Goal: Transaction & Acquisition: Purchase product/service

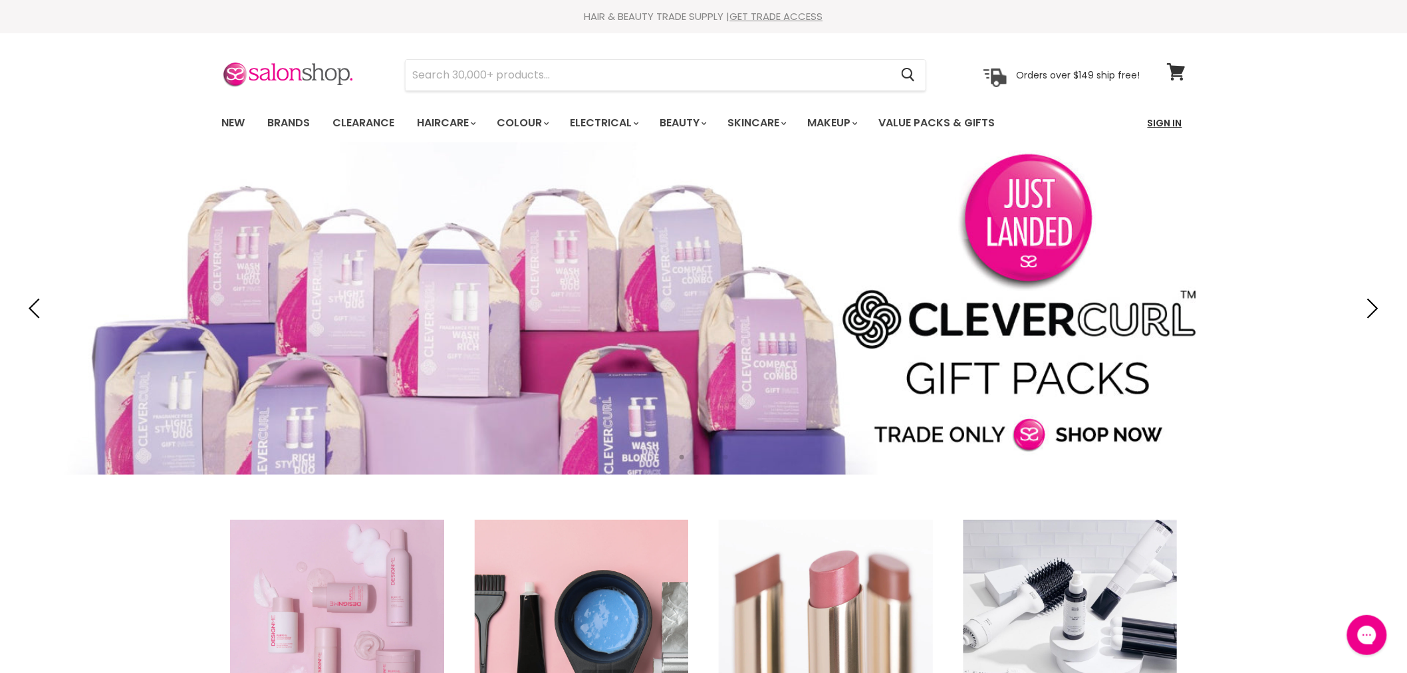
click at [1157, 125] on link "Sign In" at bounding box center [1164, 123] width 51 height 28
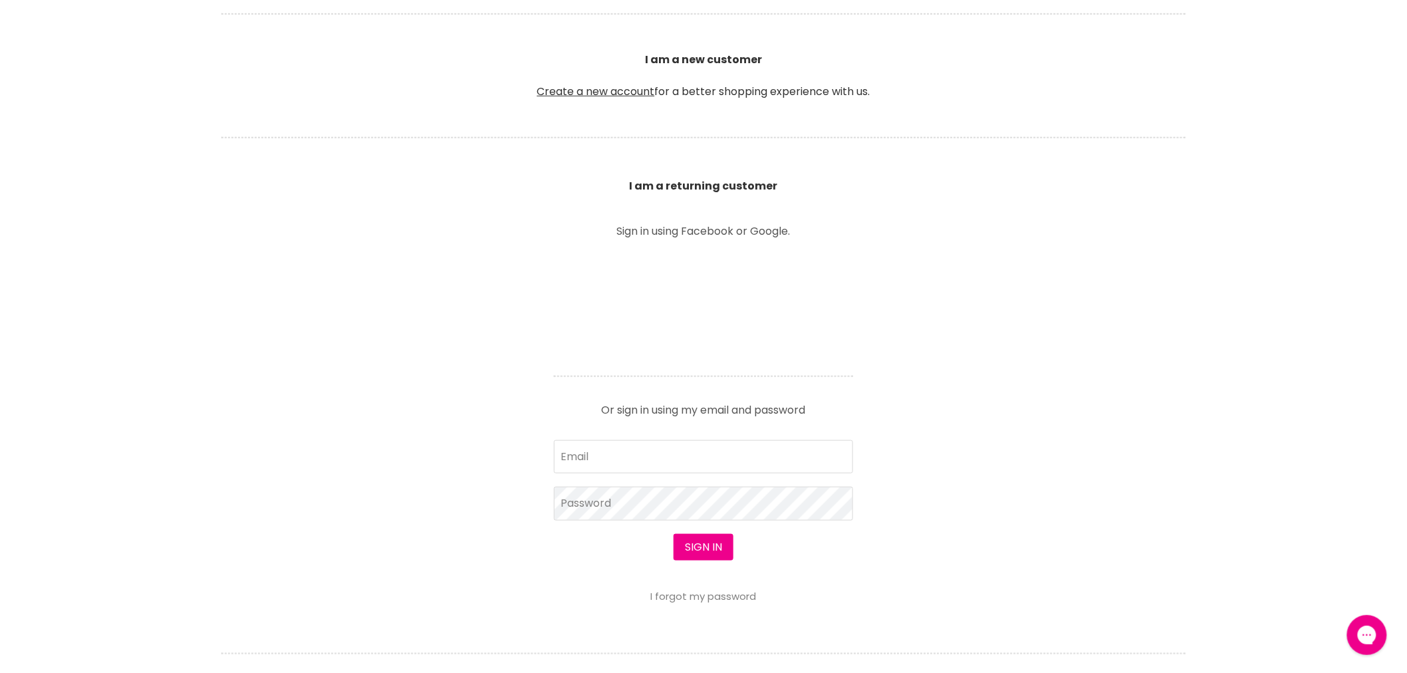
scroll to position [369, 0]
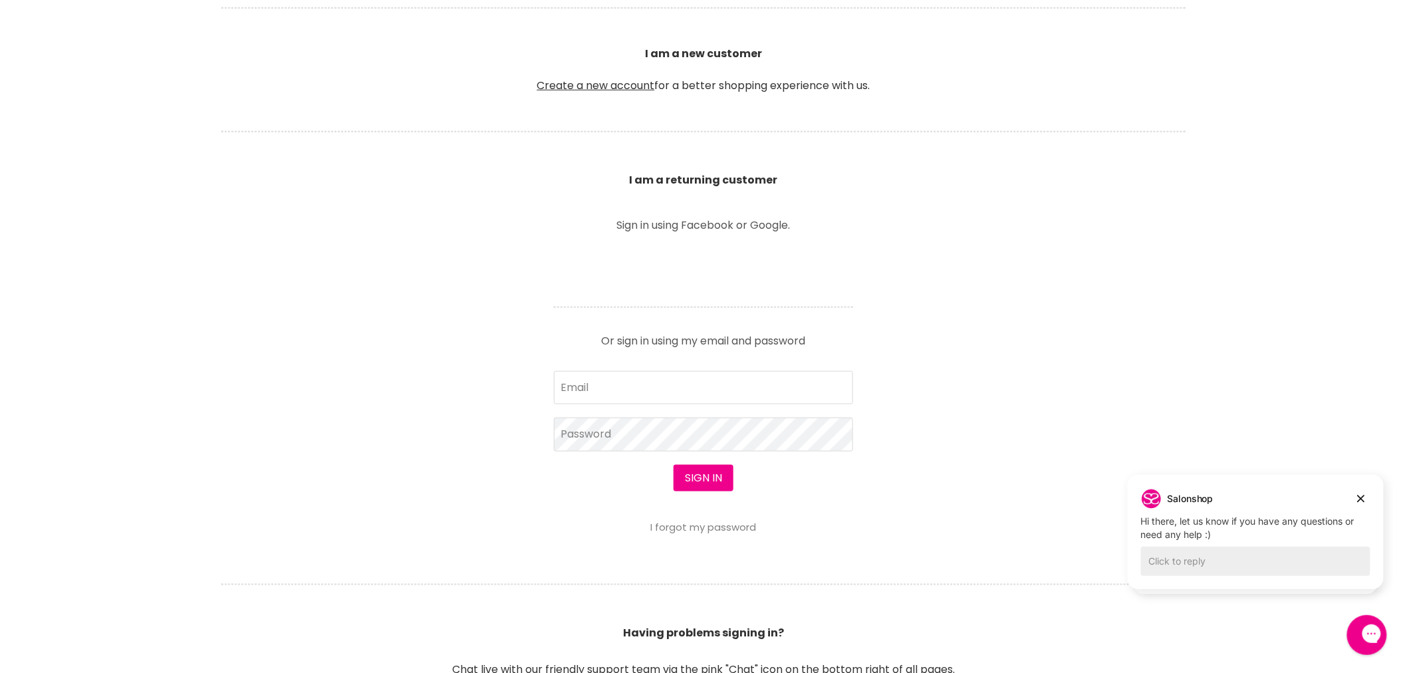
click at [652, 383] on input "Email" at bounding box center [703, 387] width 299 height 33
click at [662, 387] on input "Email" at bounding box center [703, 387] width 299 height 33
type input "claudia.caixinha@gmail.com"
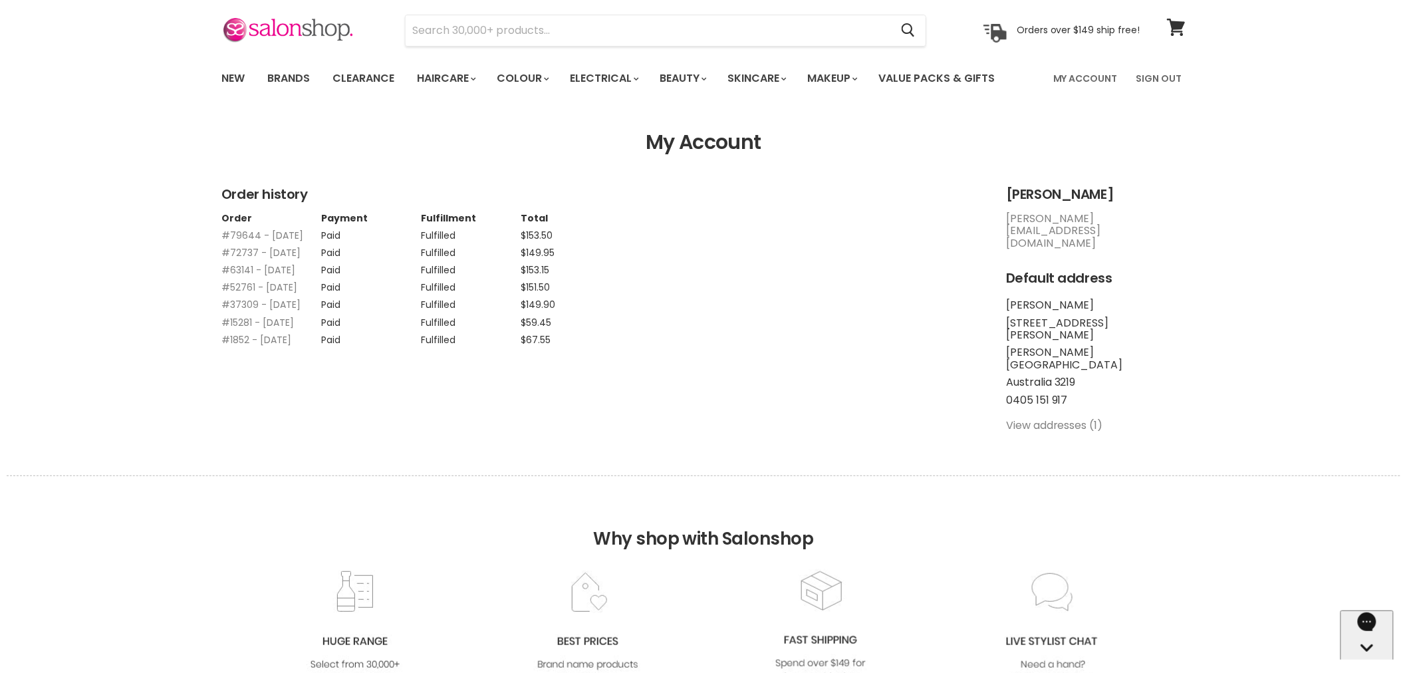
scroll to position [23, 0]
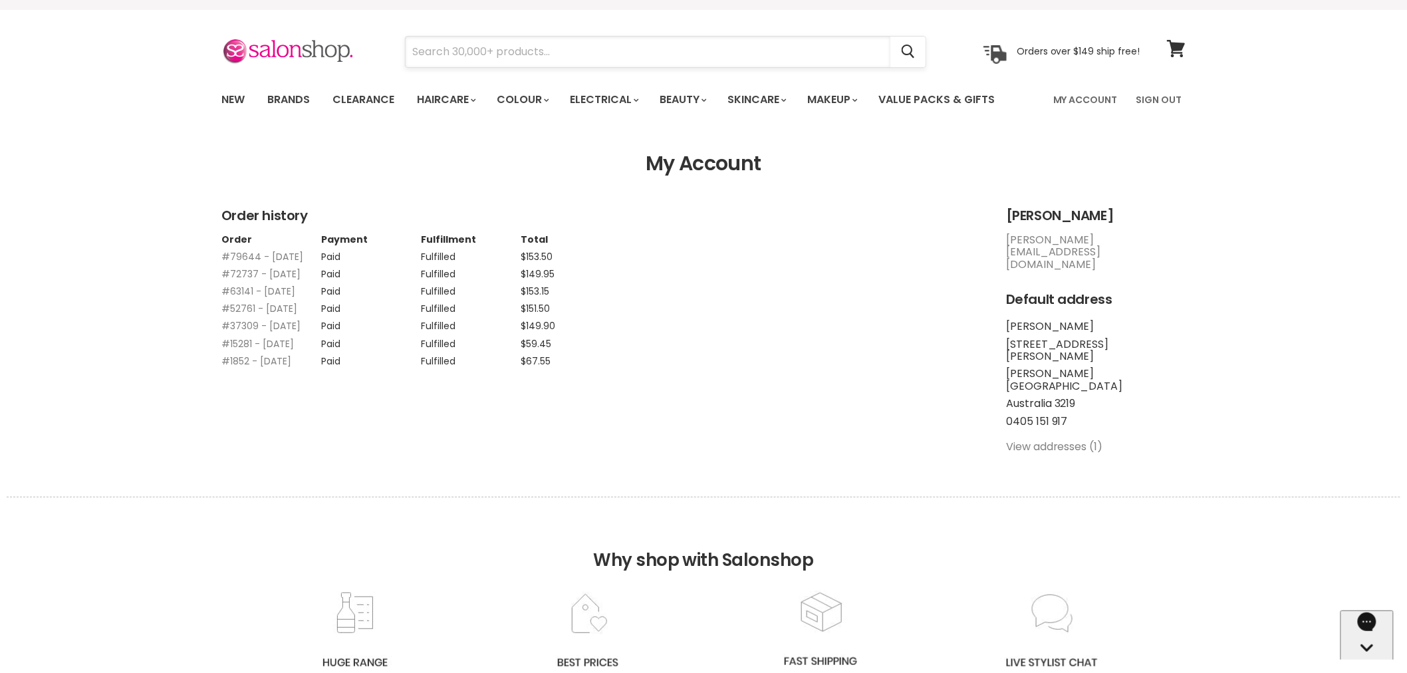
click at [537, 50] on input "Search" at bounding box center [648, 52] width 485 height 31
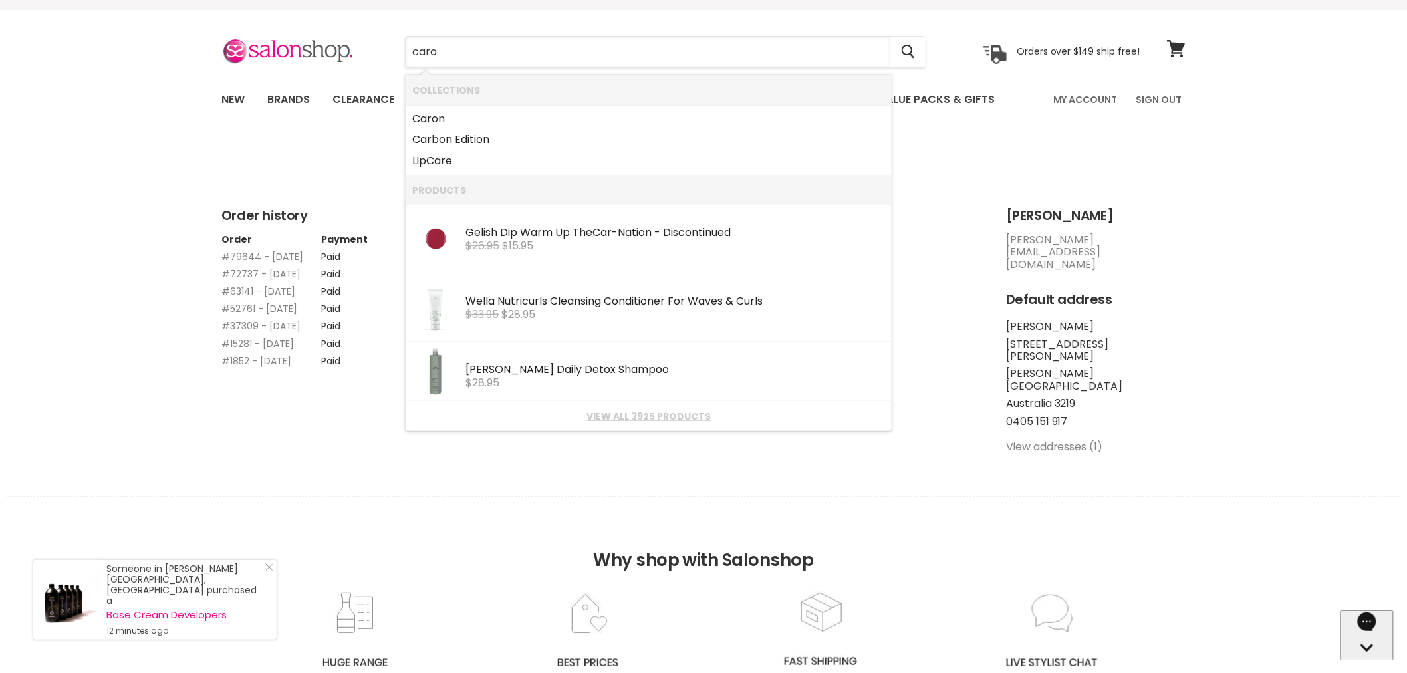
type input "caron"
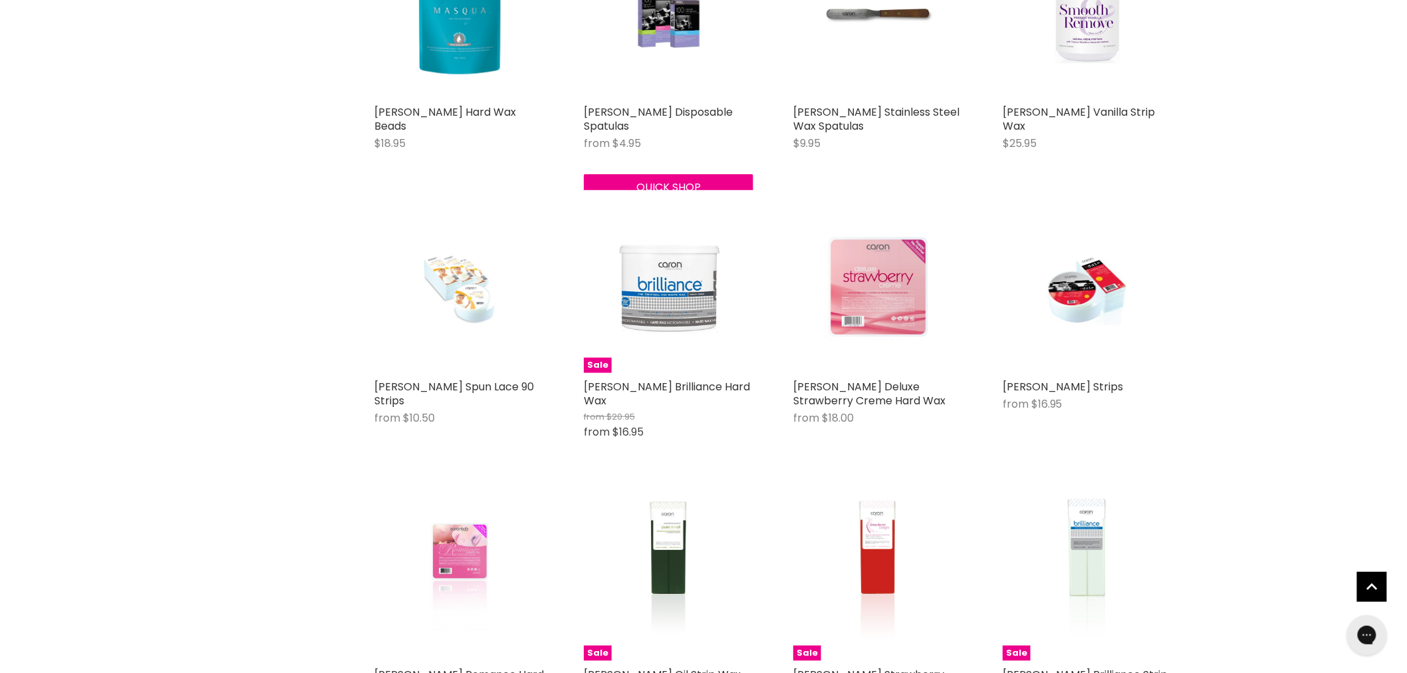
scroll to position [2363, 0]
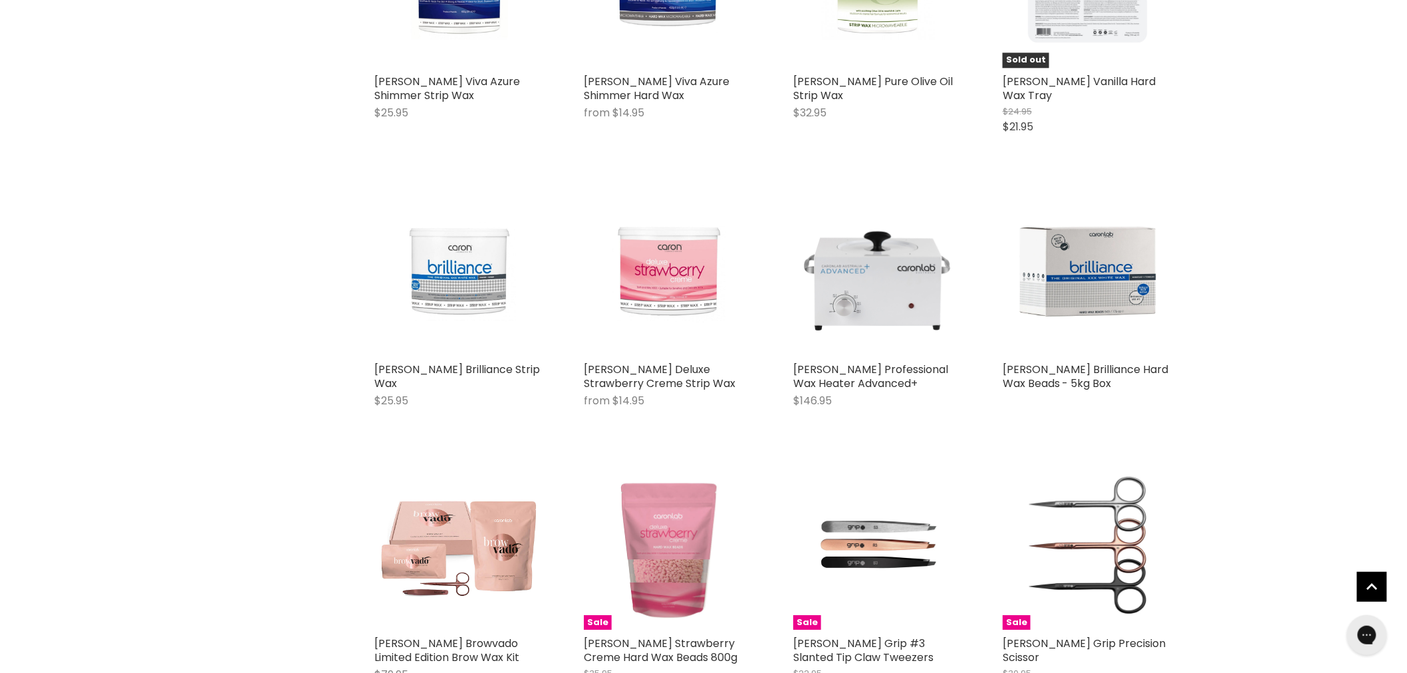
scroll to position [3545, 0]
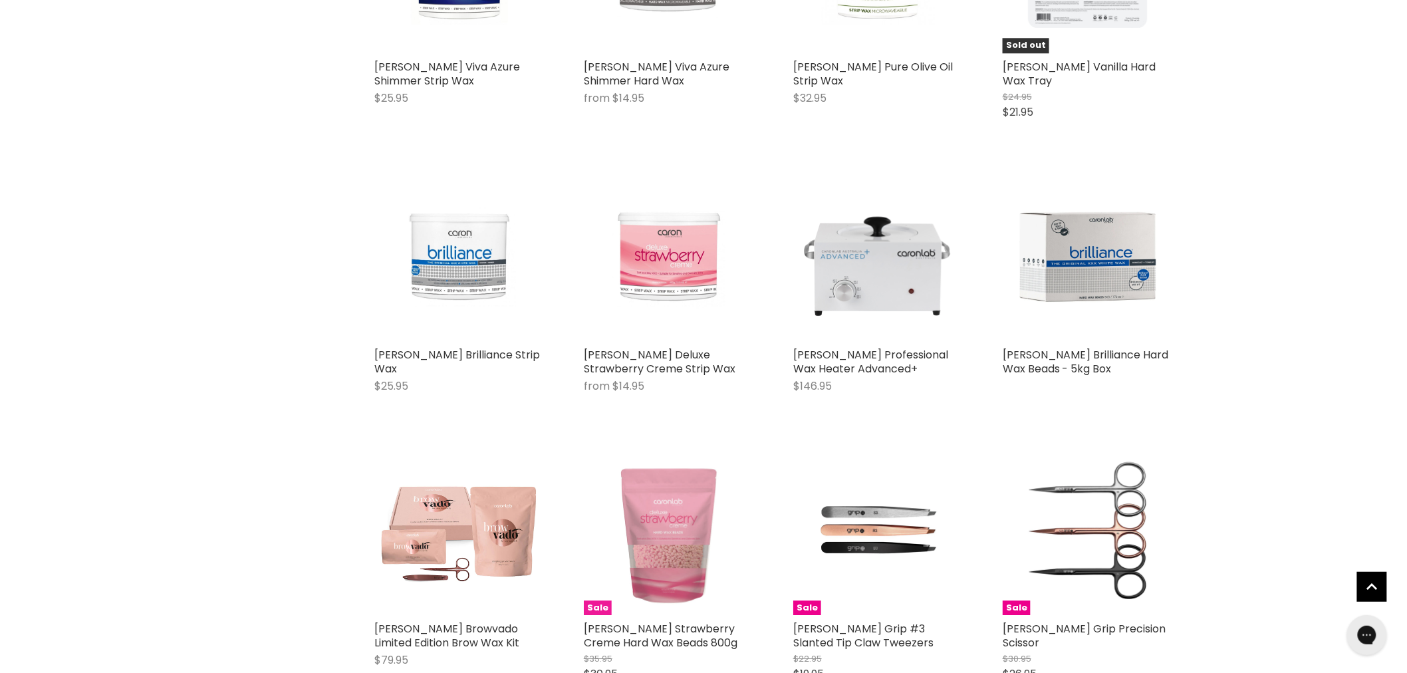
click at [683, 537] on img "Main content" at bounding box center [669, 530] width 170 height 170
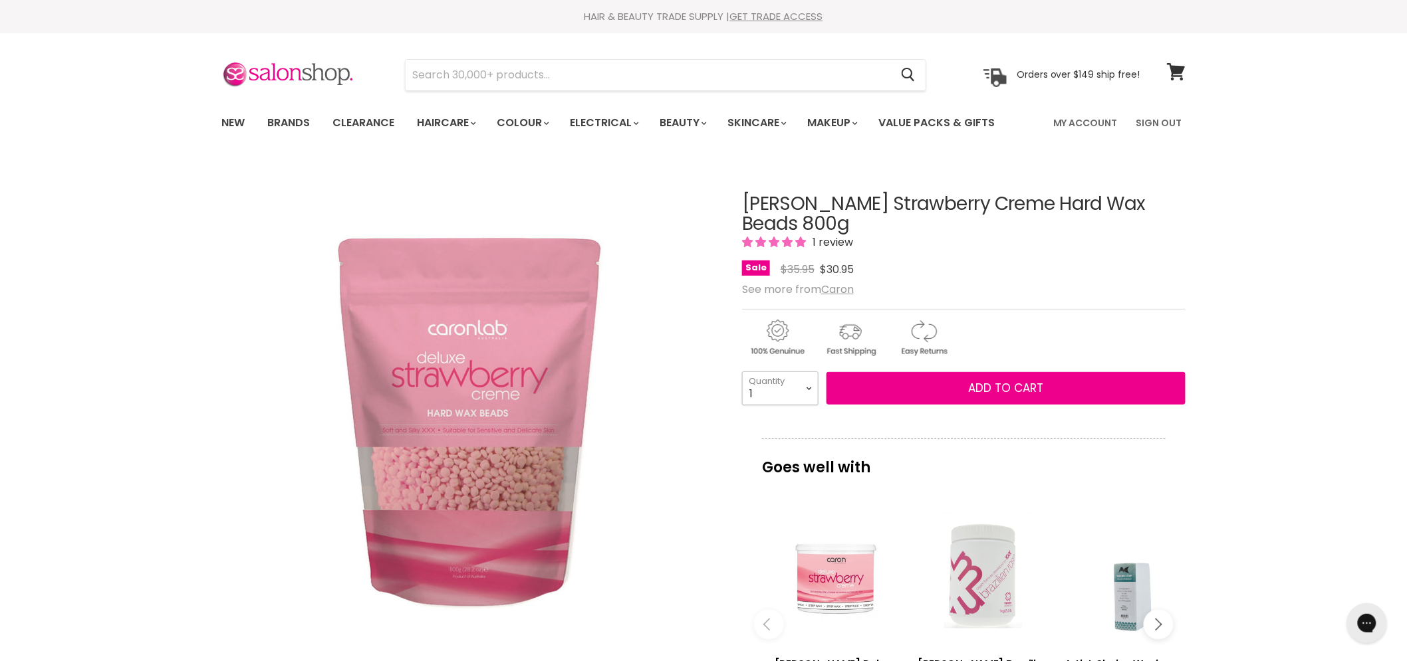
click at [816, 372] on select "1 2 3 4 5 6 7 8 9 10+" at bounding box center [780, 388] width 76 height 33
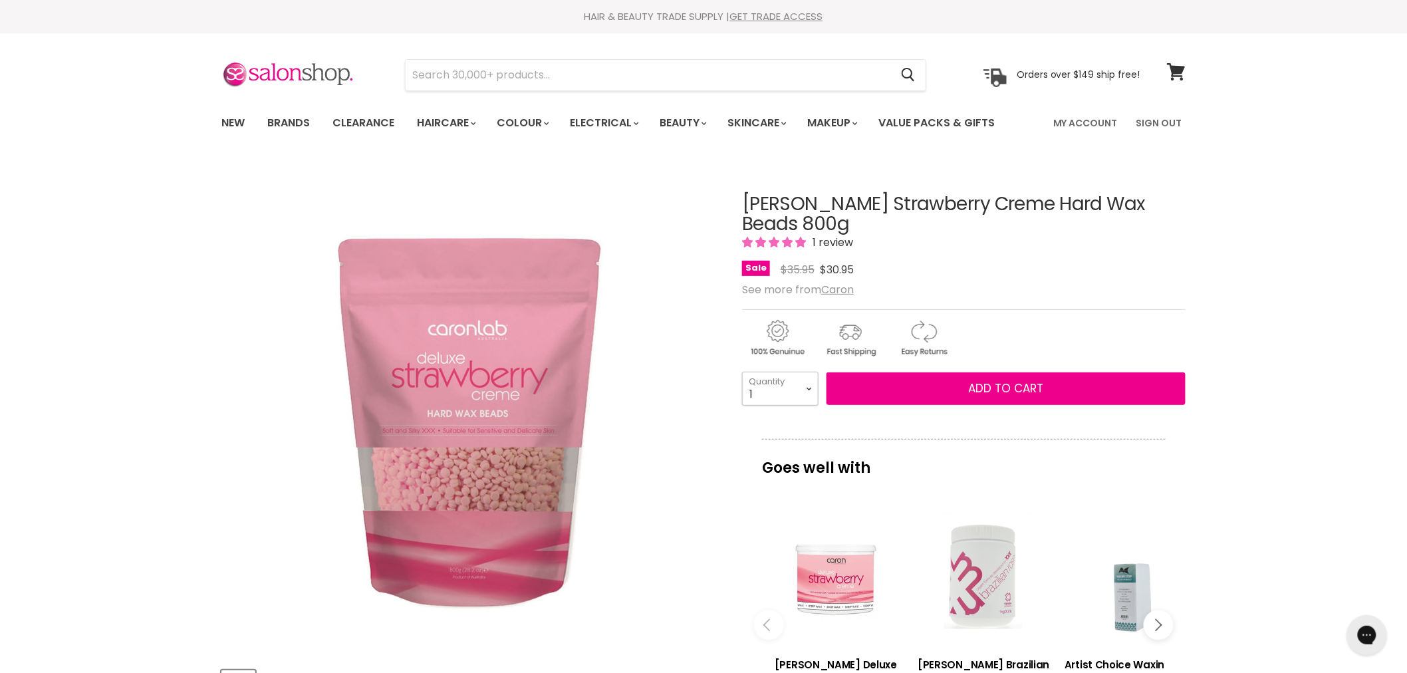
select select "2"
click at [742, 372] on select "1 2 3 4 5 6 7 8 9 10+" at bounding box center [780, 388] width 76 height 33
type input "2"
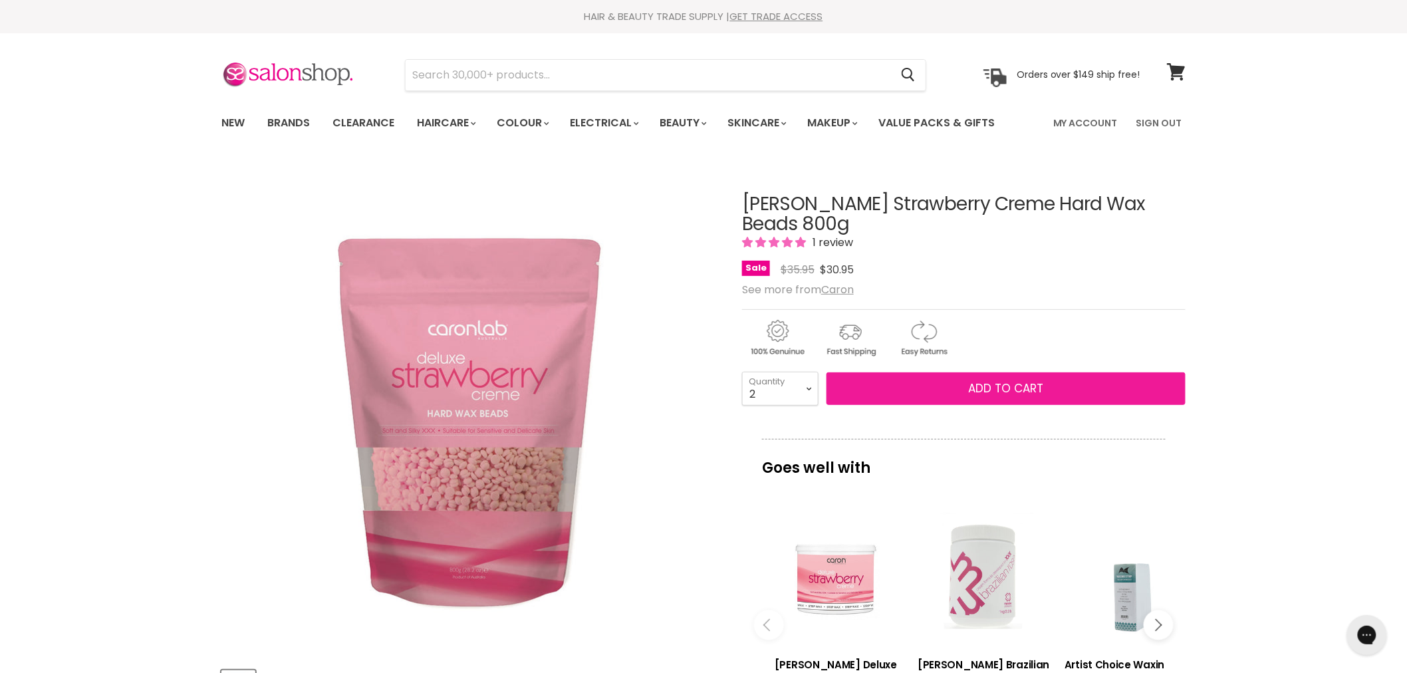
click at [876, 372] on button "Add to cart" at bounding box center [1005, 388] width 359 height 33
click at [908, 372] on button "Add to cart" at bounding box center [1005, 388] width 359 height 33
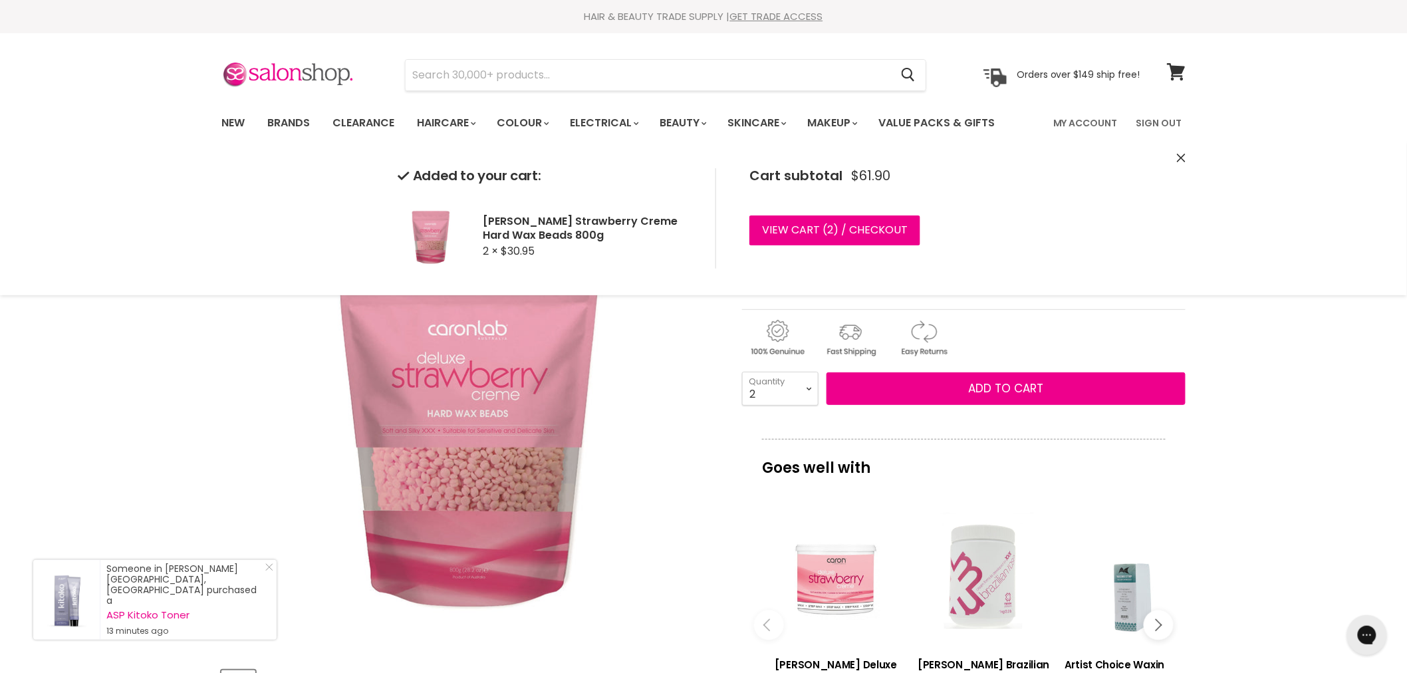
click at [1182, 156] on div "Added to your cart: Caron Strawberry Creme Hard Wax Beads 800g 2 × $30.95 Cart …" at bounding box center [703, 219] width 997 height 154
click at [1180, 157] on icon "Close" at bounding box center [1181, 158] width 9 height 9
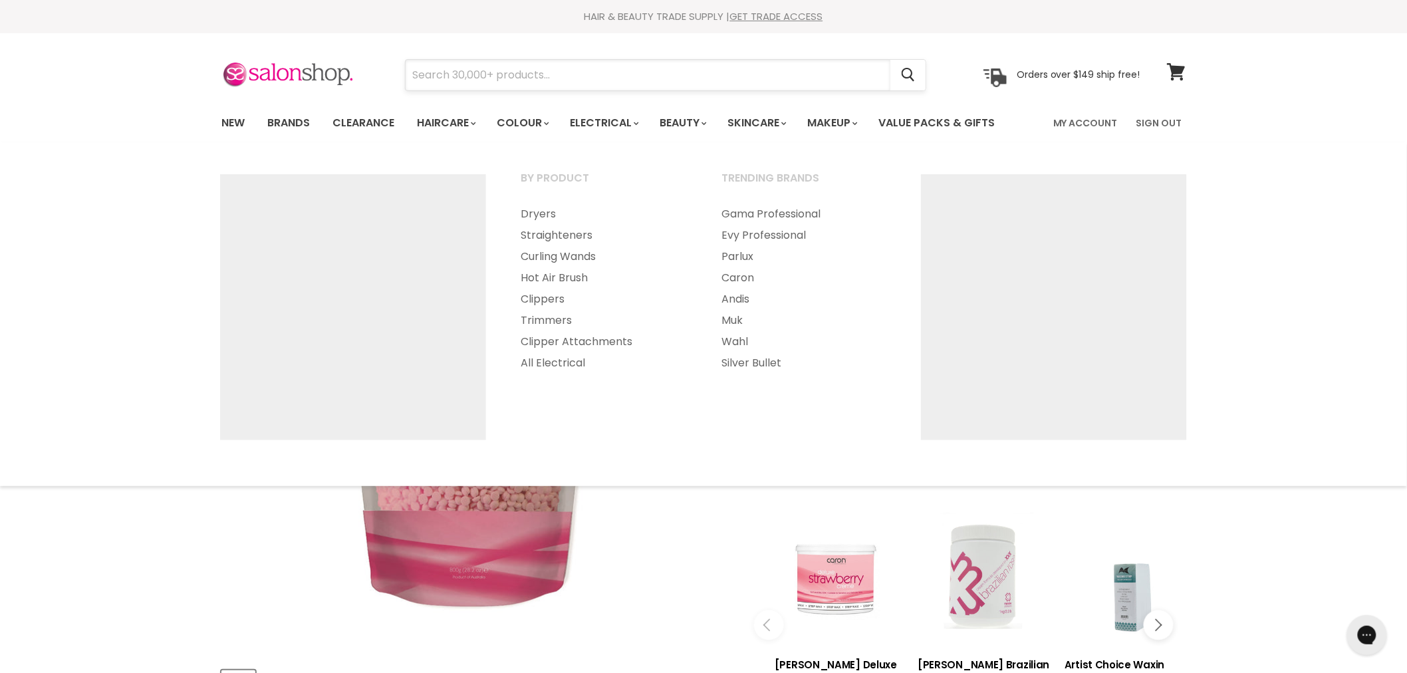
click at [574, 75] on input "Search" at bounding box center [648, 75] width 485 height 31
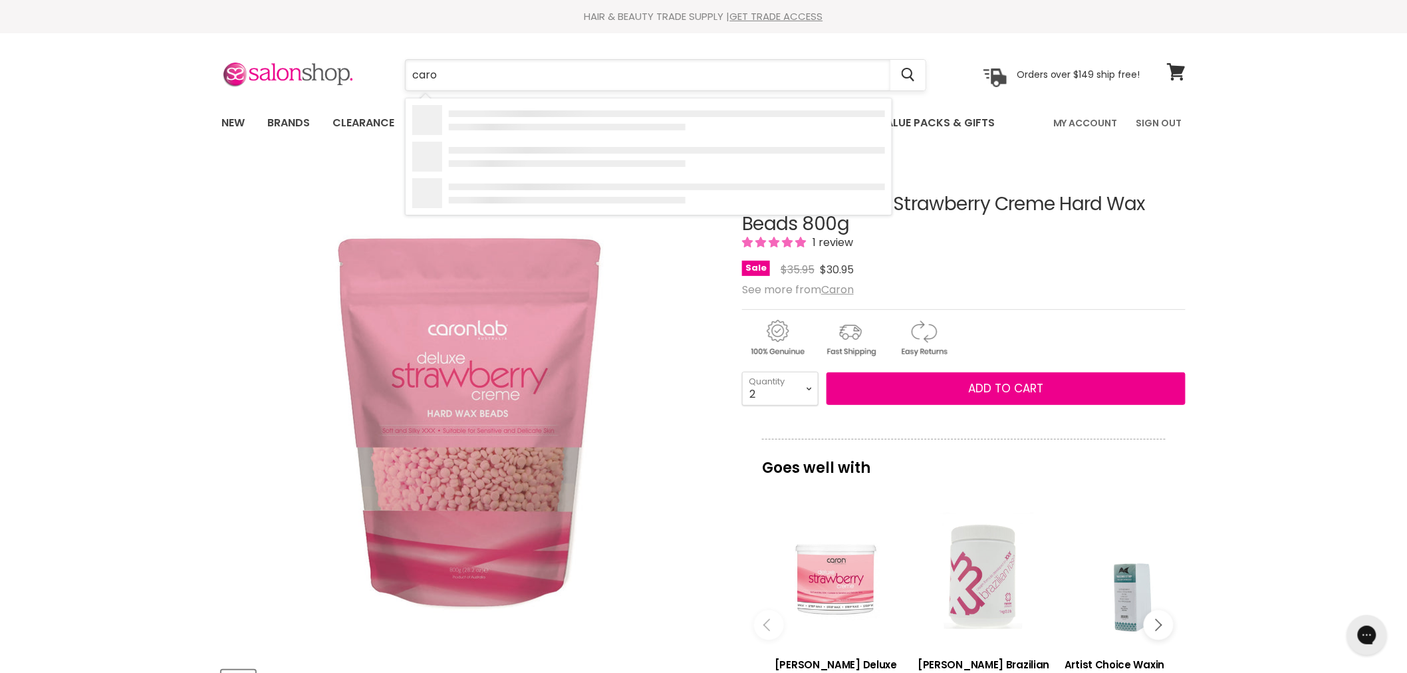
type input "caron"
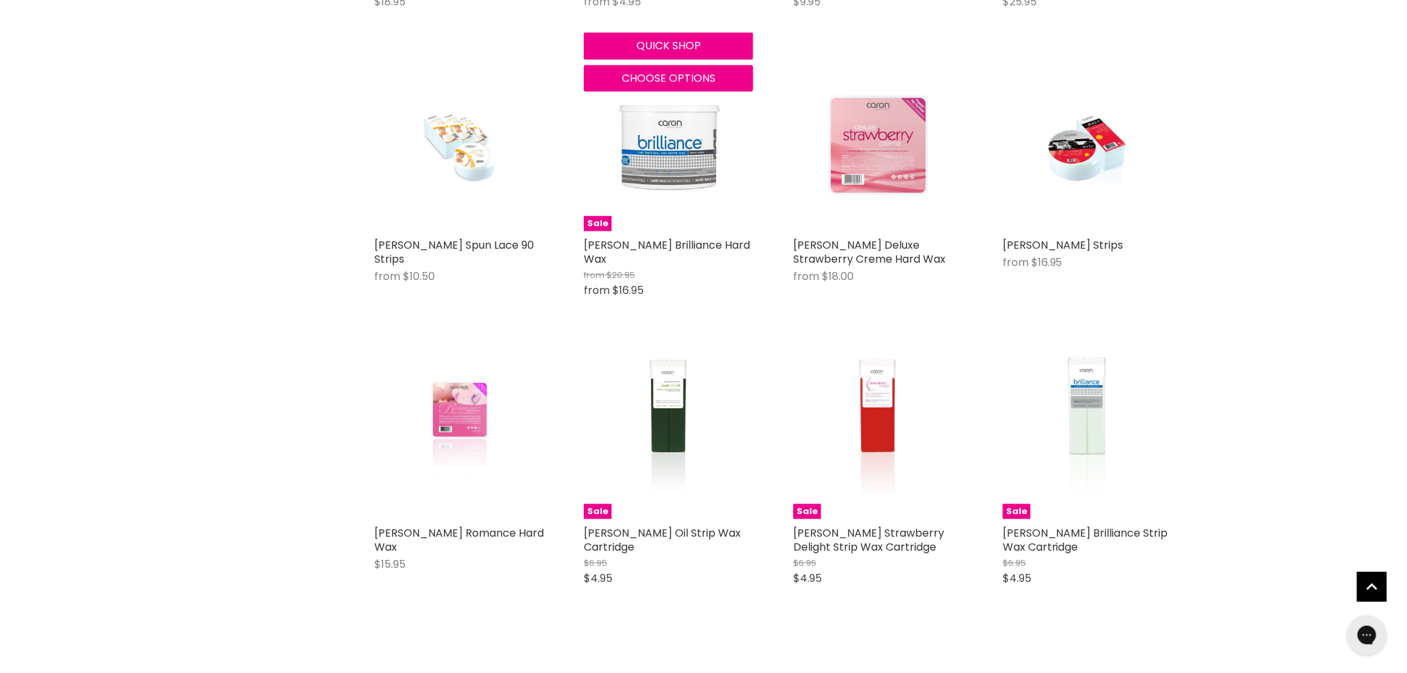
scroll to position [2511, 0]
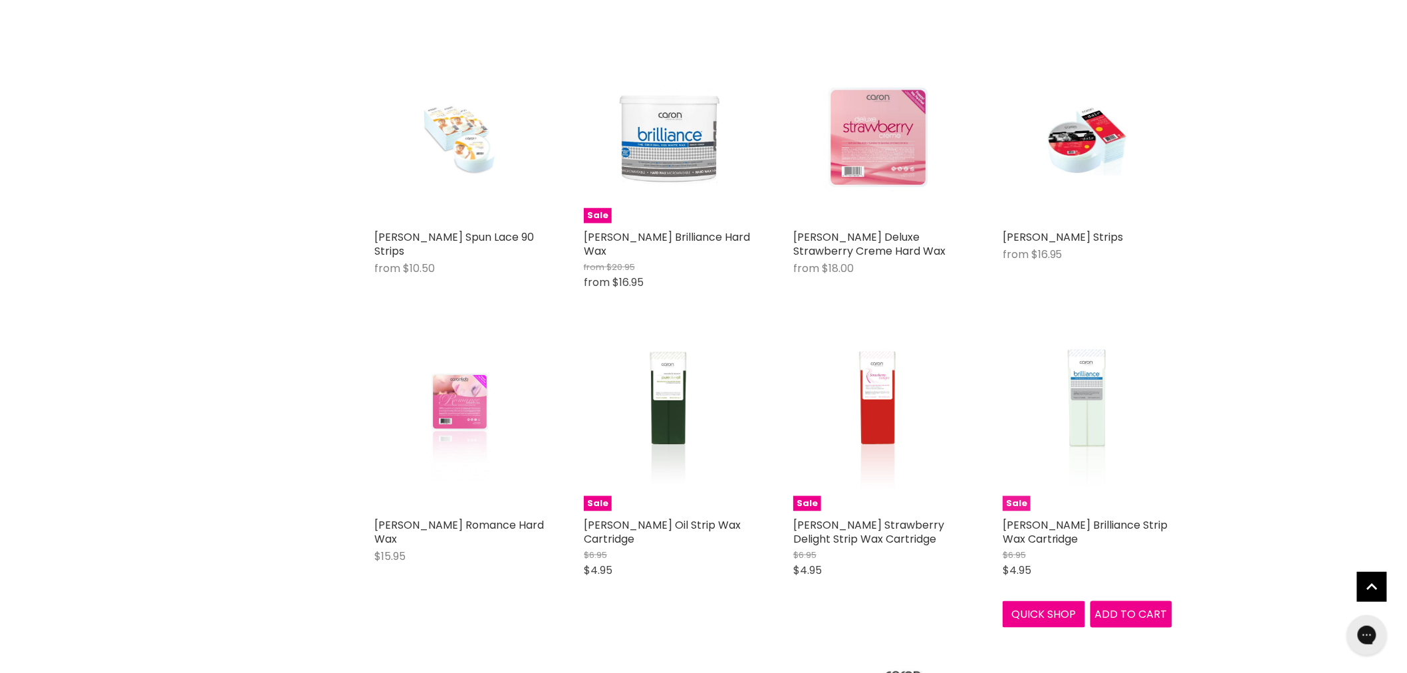
click at [1090, 393] on img "Main content" at bounding box center [1087, 427] width 113 height 170
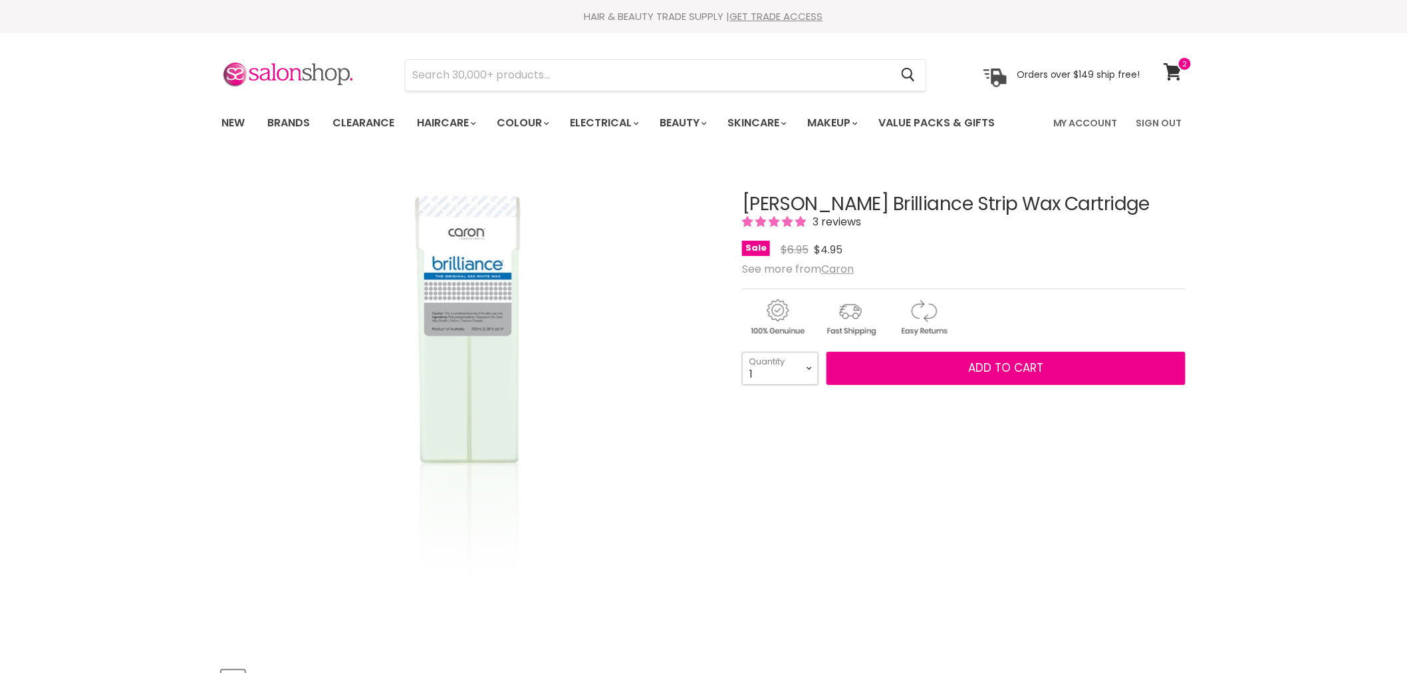
click at [798, 370] on select "1 2 3 4 5 6 7 8 9 10+" at bounding box center [780, 368] width 76 height 33
select select "10+"
click at [742, 352] on select "1 2 3 4 5 6 7 8 9 10+" at bounding box center [780, 368] width 76 height 33
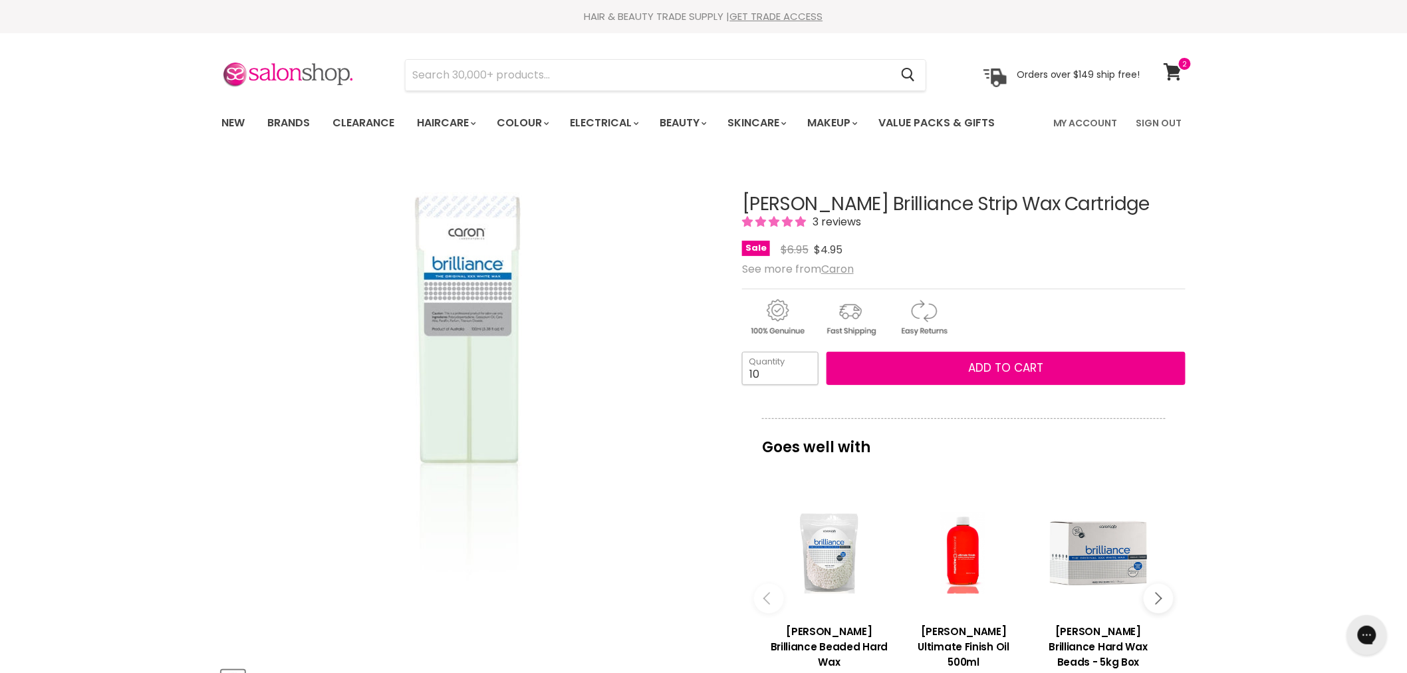
click at [760, 364] on input "10" at bounding box center [780, 368] width 76 height 33
type input "1"
type input "15"
click at [826, 352] on button "Add to cart" at bounding box center [1005, 368] width 359 height 33
click at [980, 360] on span "Add to cart" at bounding box center [1006, 368] width 75 height 16
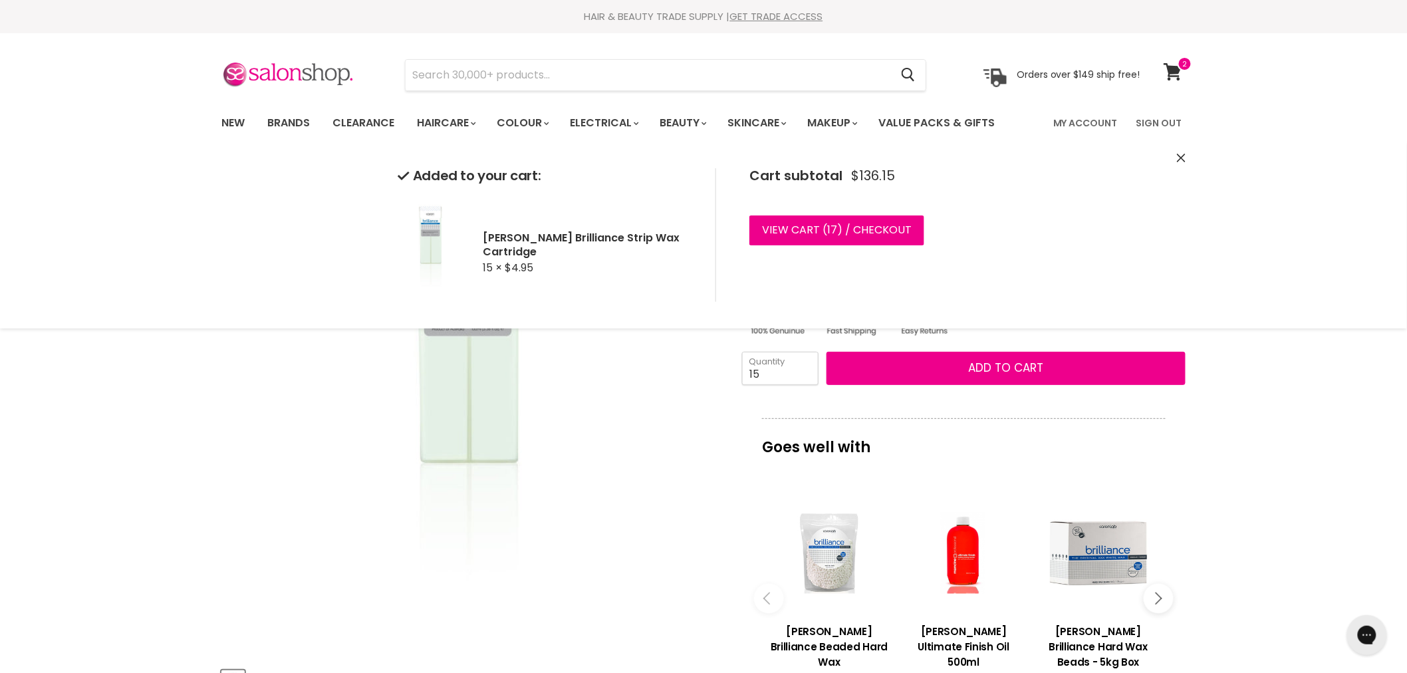
click at [1181, 156] on icon "Close" at bounding box center [1181, 158] width 9 height 9
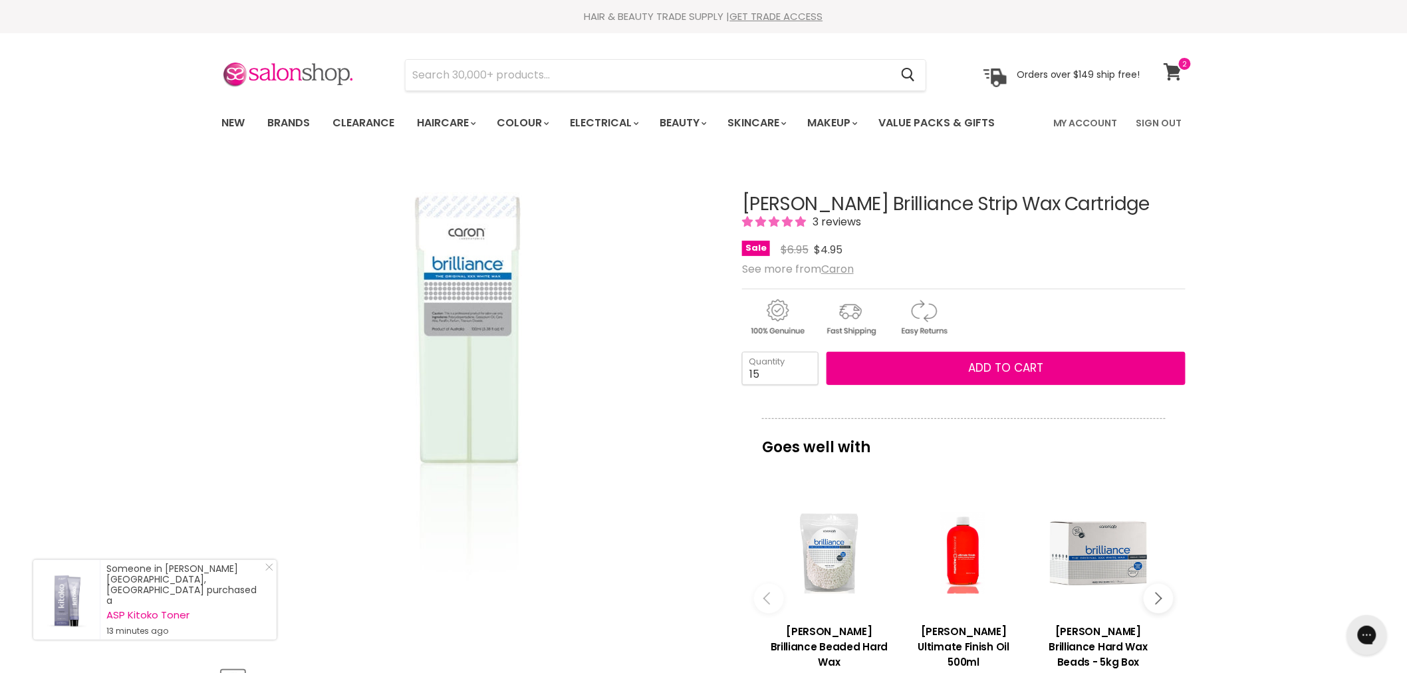
click at [1173, 60] on link "View cart" at bounding box center [1174, 72] width 35 height 31
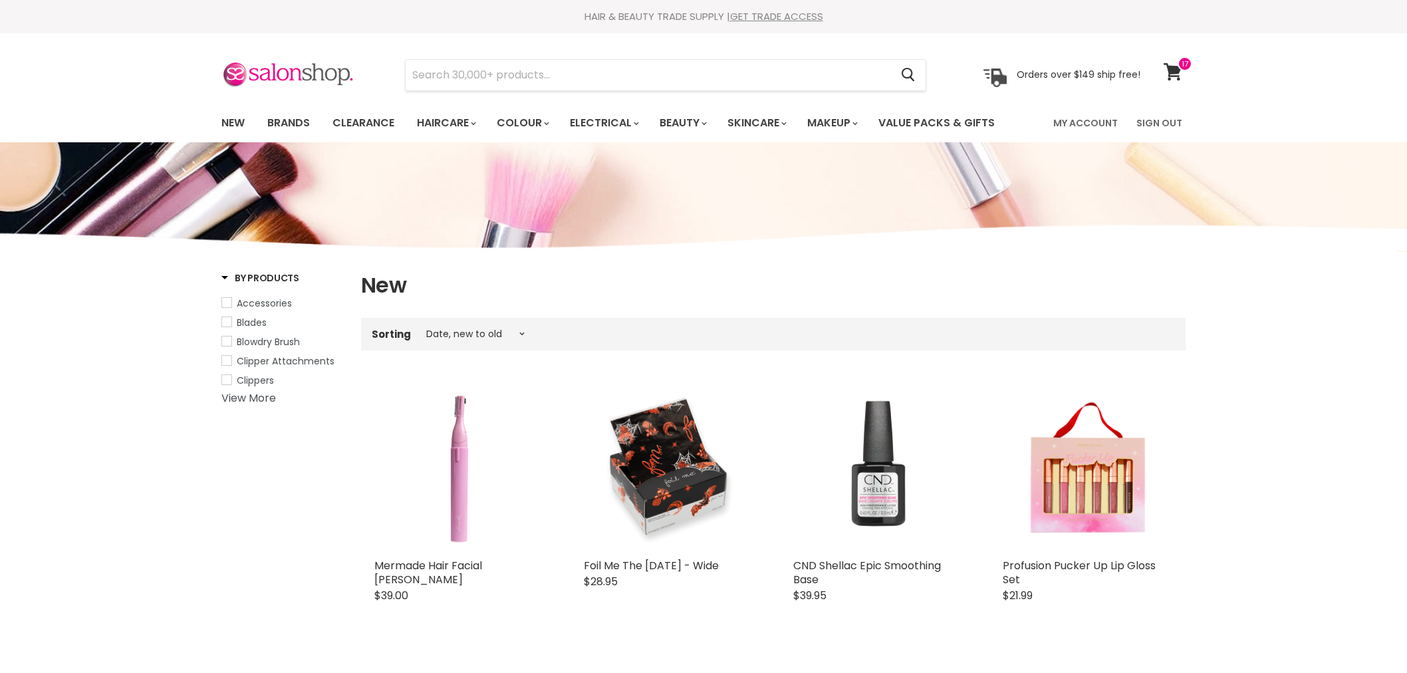
select select "created-descending"
click at [477, 122] on link "Haircare" at bounding box center [445, 123] width 77 height 28
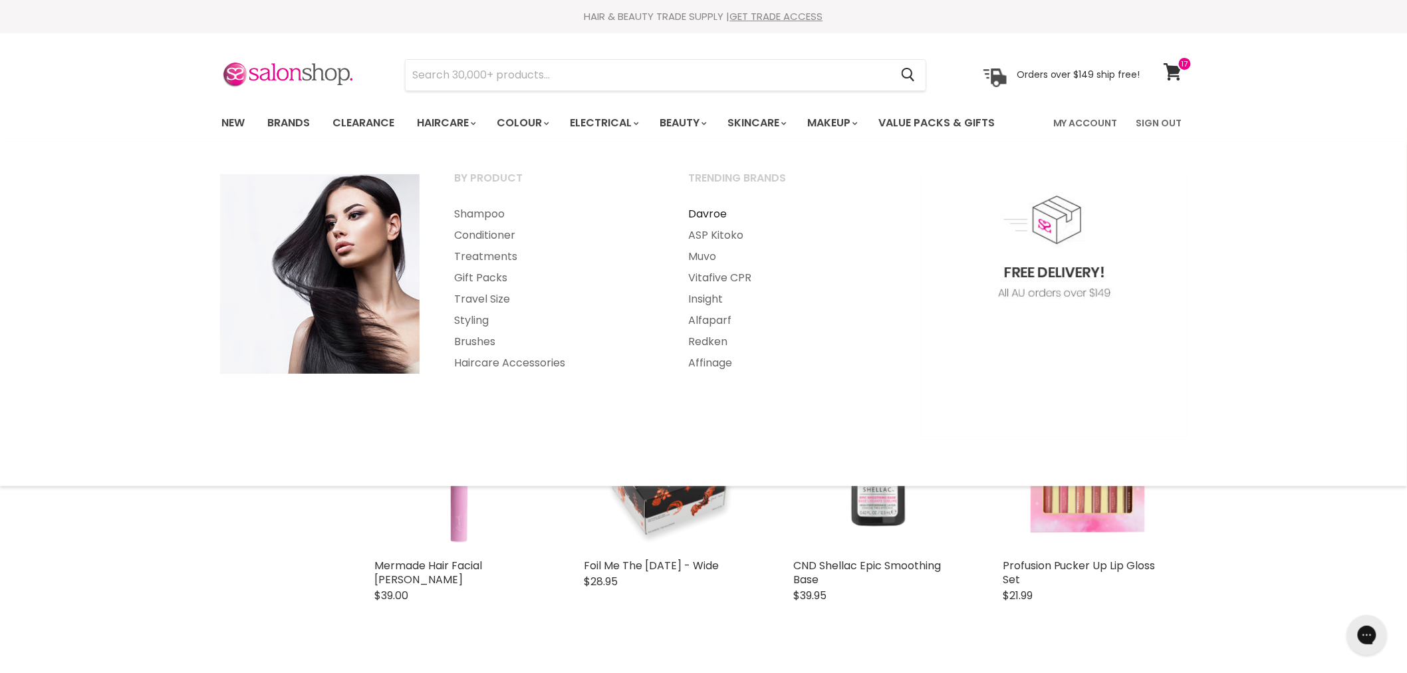
click at [711, 207] on link "Davroe" at bounding box center [786, 213] width 231 height 21
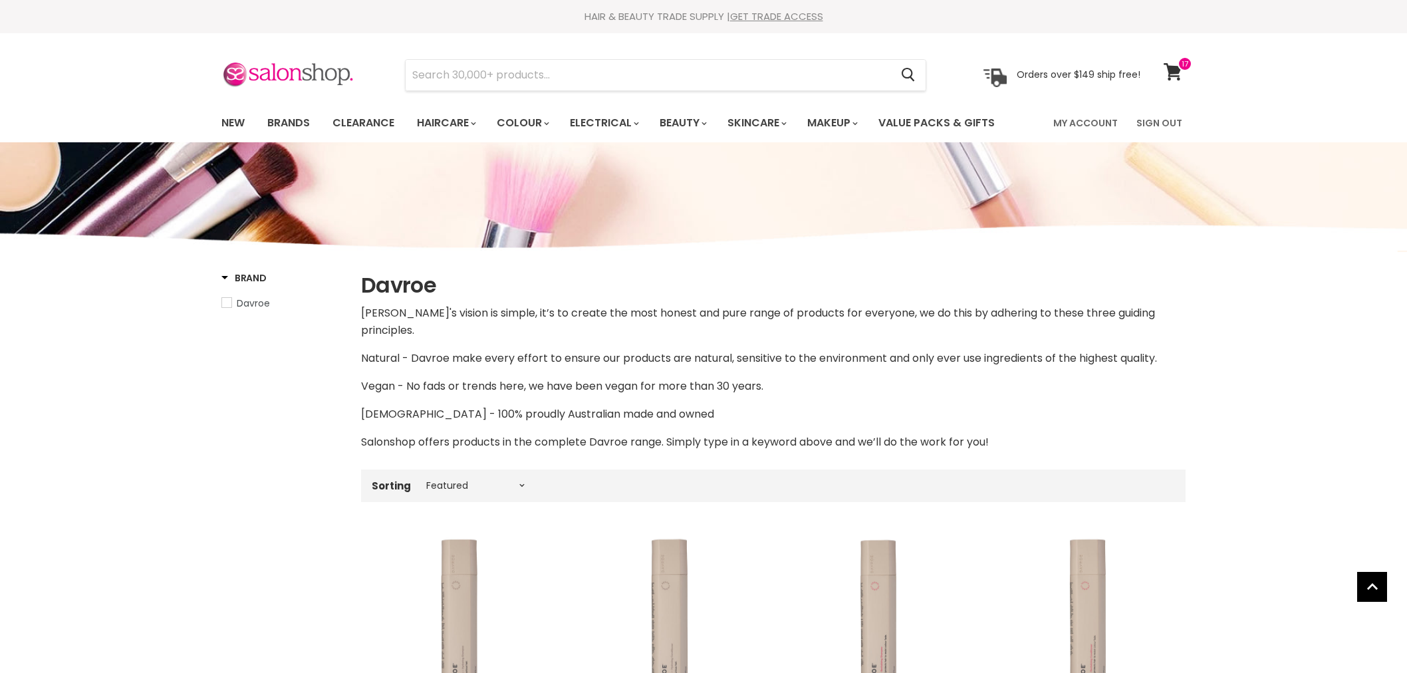
select select "manual"
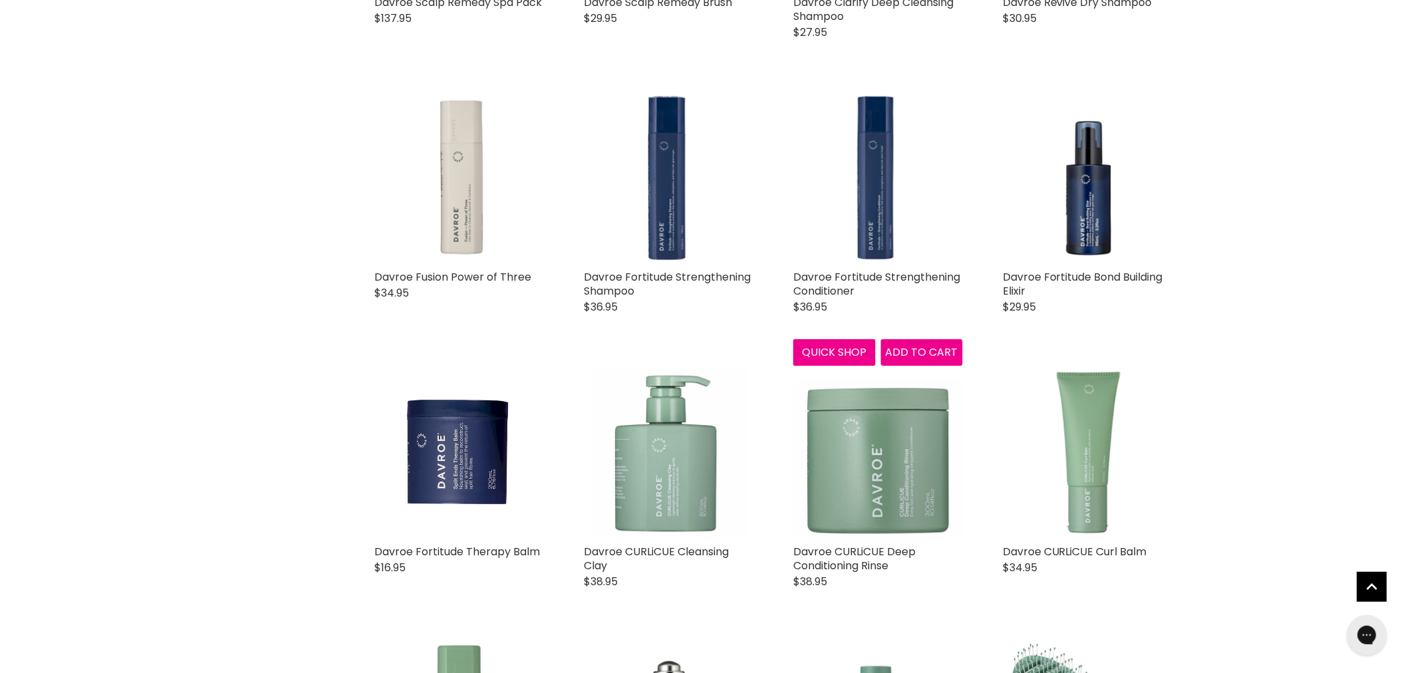
scroll to position [1846, 0]
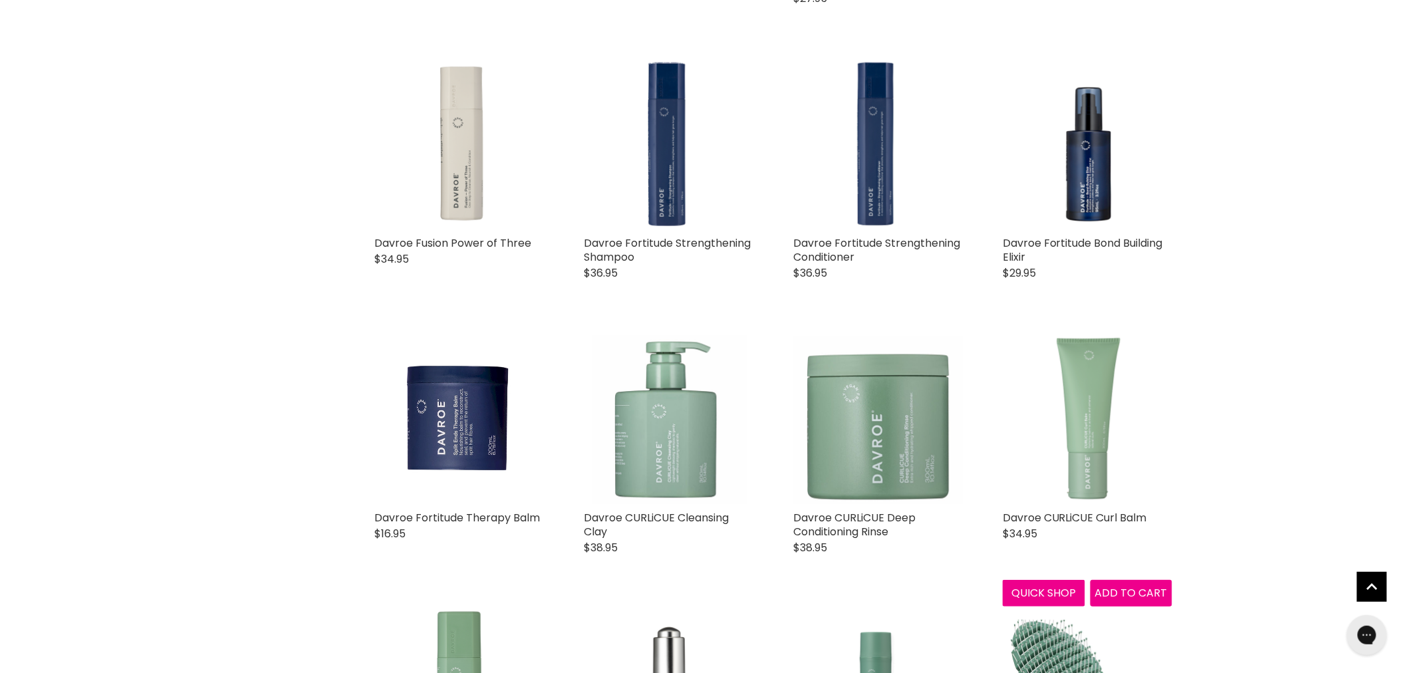
click at [1073, 374] on img "Main content" at bounding box center [1088, 419] width 170 height 170
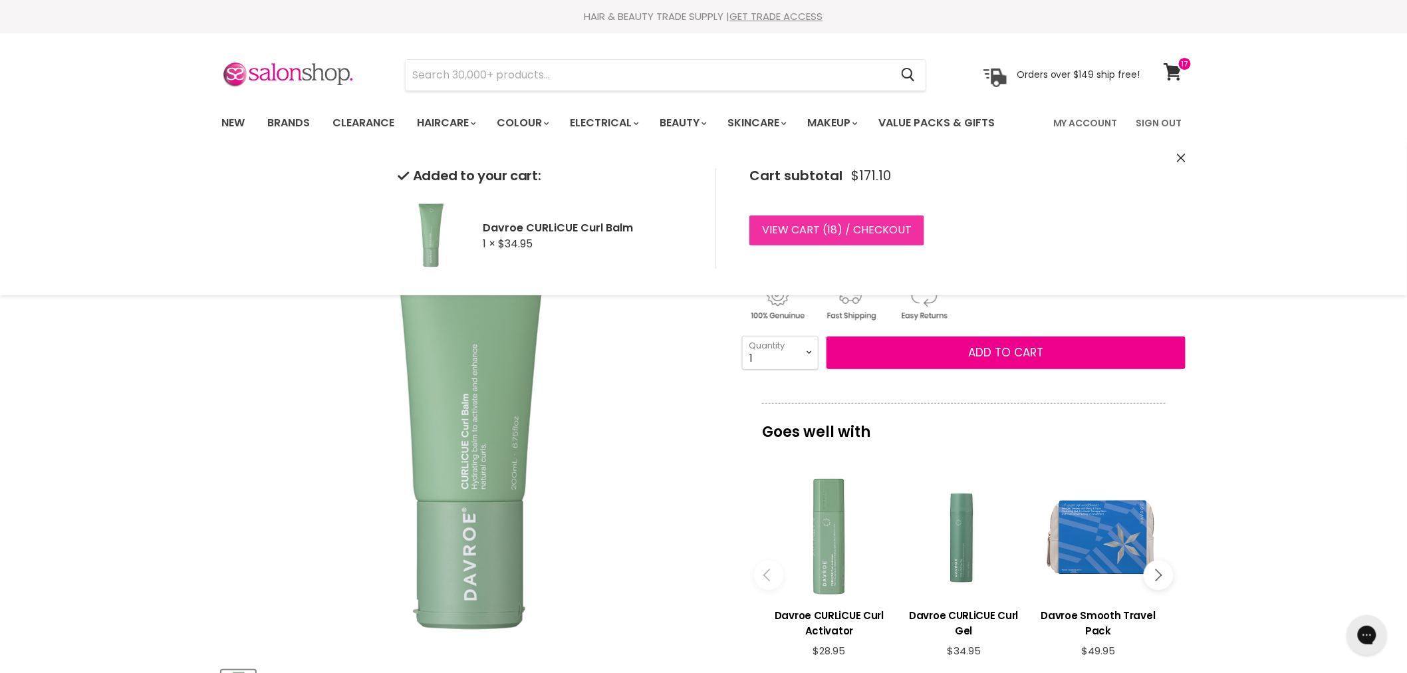
click at [878, 230] on link "View cart ( 18 ) / Checkout" at bounding box center [836, 229] width 175 height 29
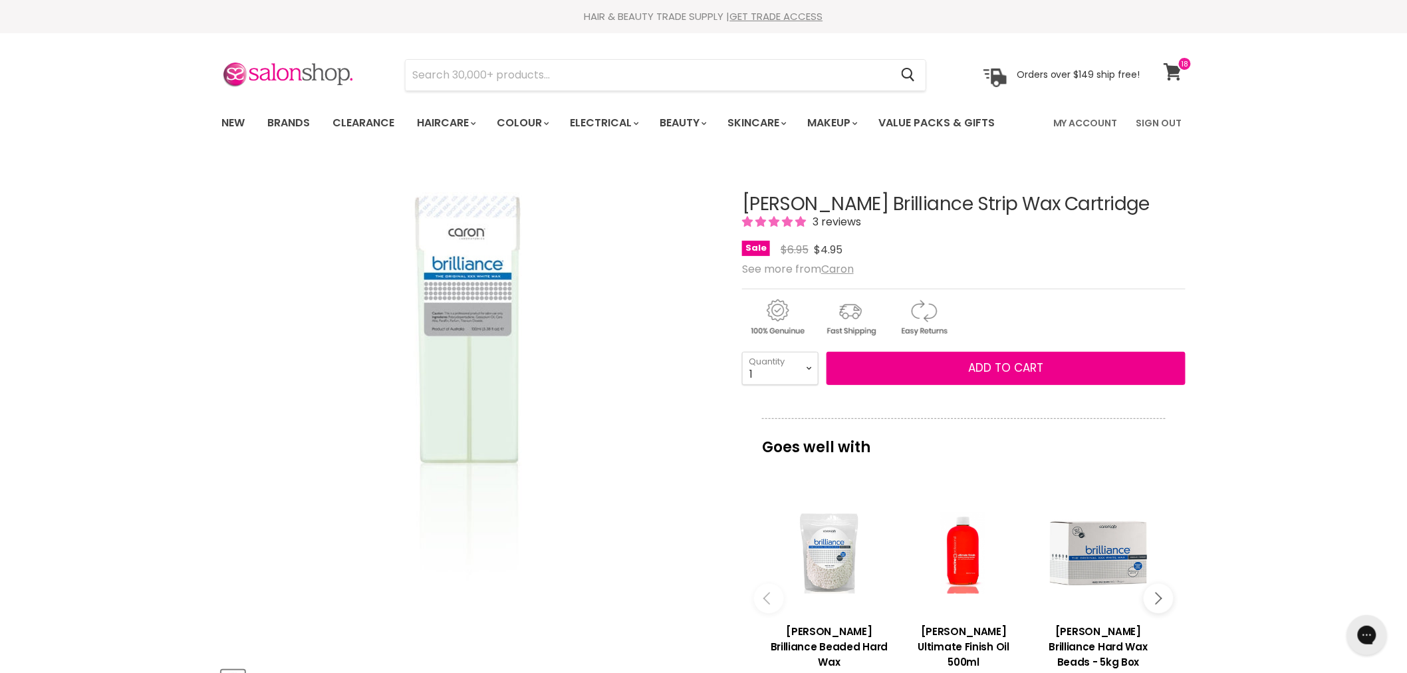
click at [1173, 70] on icon at bounding box center [1172, 71] width 18 height 17
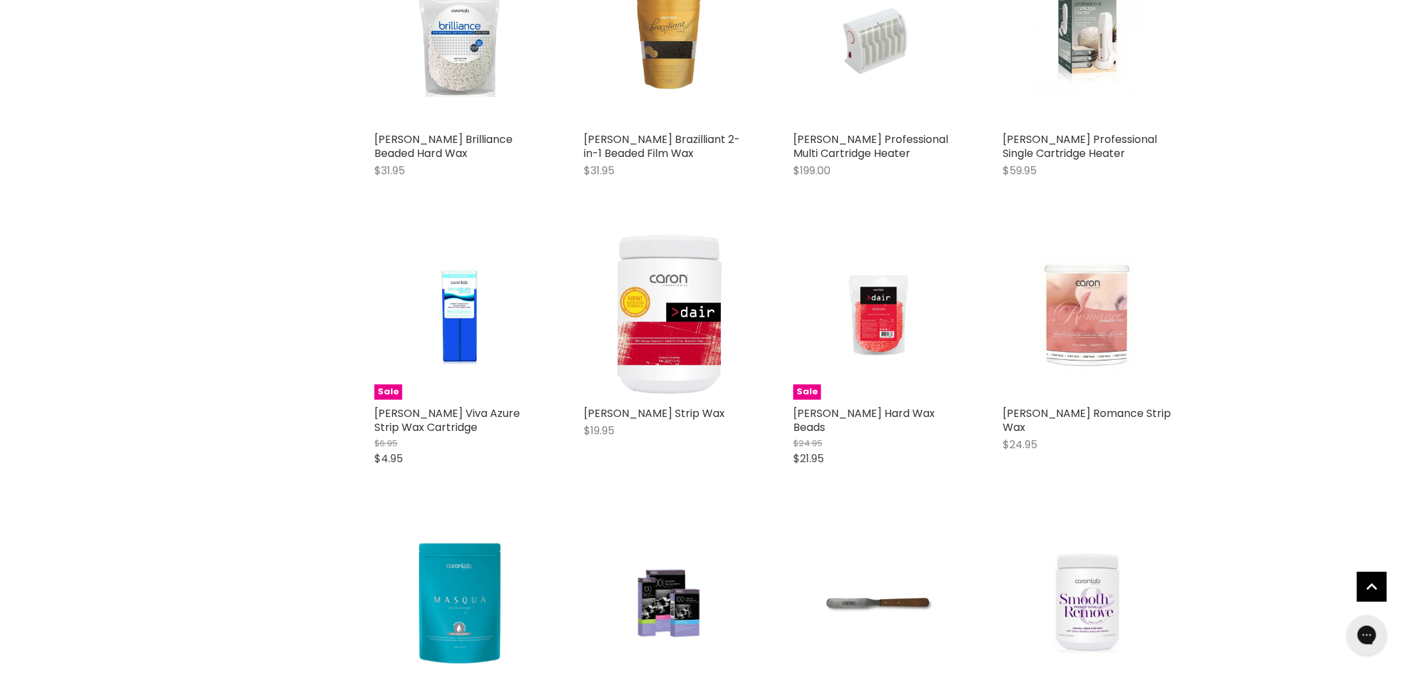
scroll to position [2361, 0]
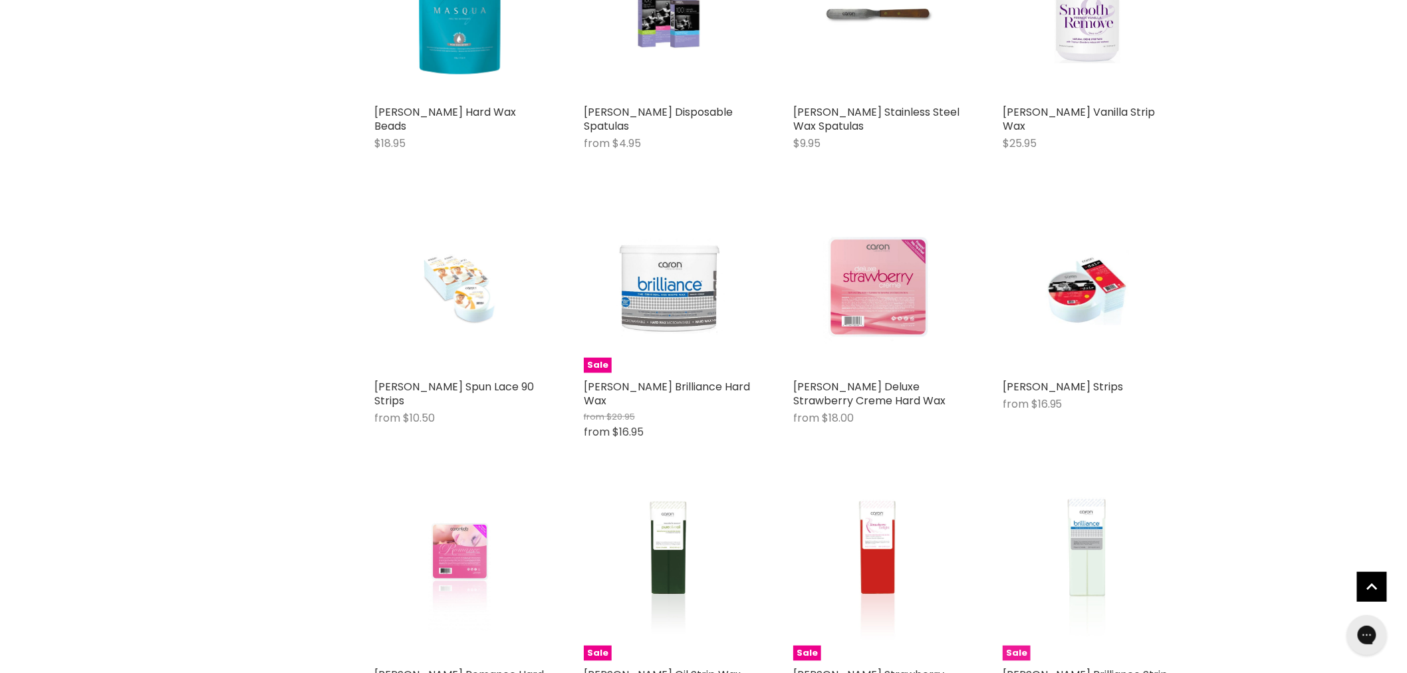
click at [1086, 557] on img "Main content" at bounding box center [1087, 576] width 113 height 170
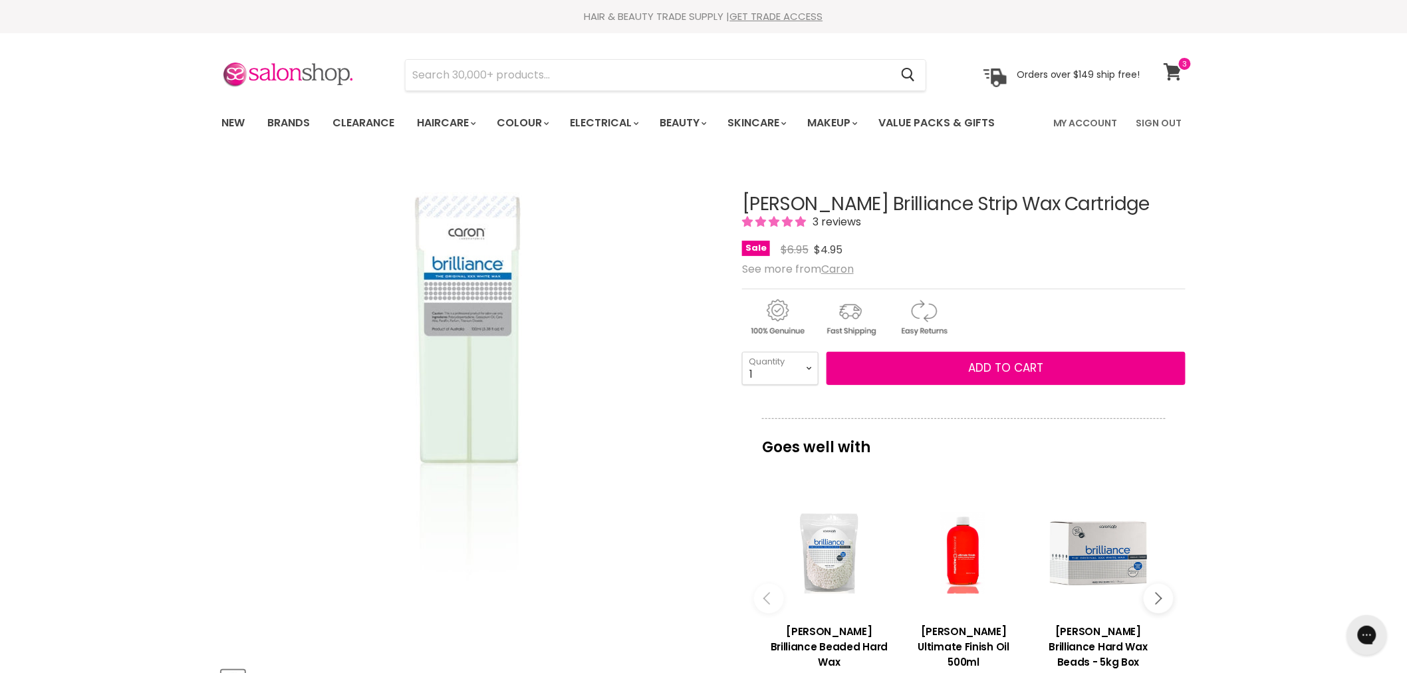
click at [1172, 72] on icon at bounding box center [1172, 71] width 18 height 17
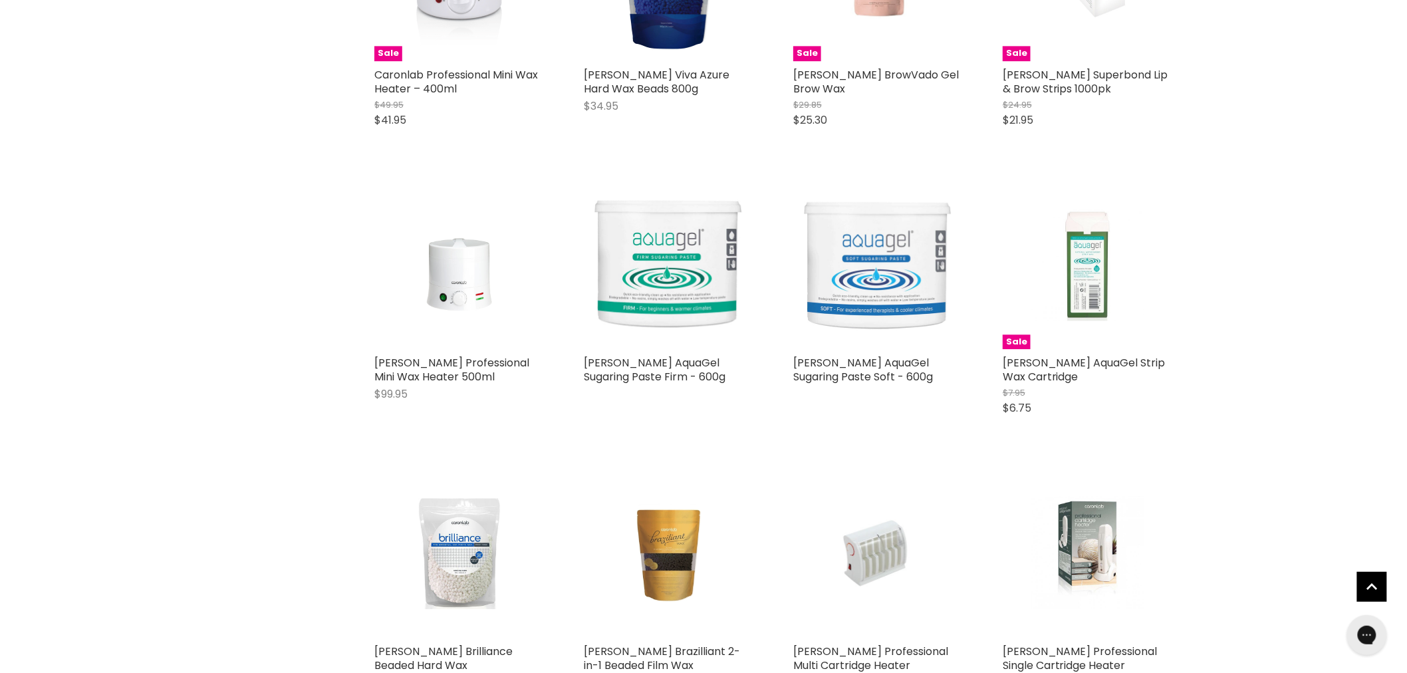
scroll to position [1330, 0]
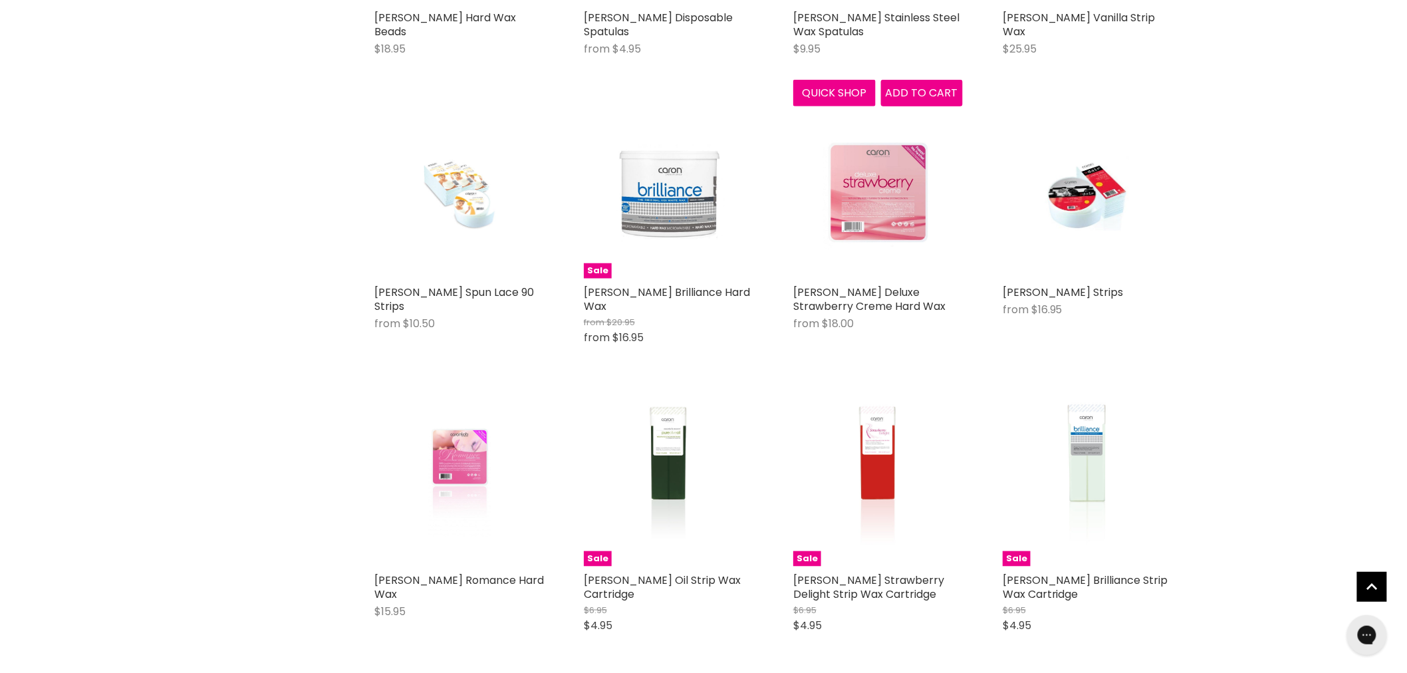
scroll to position [2511, 0]
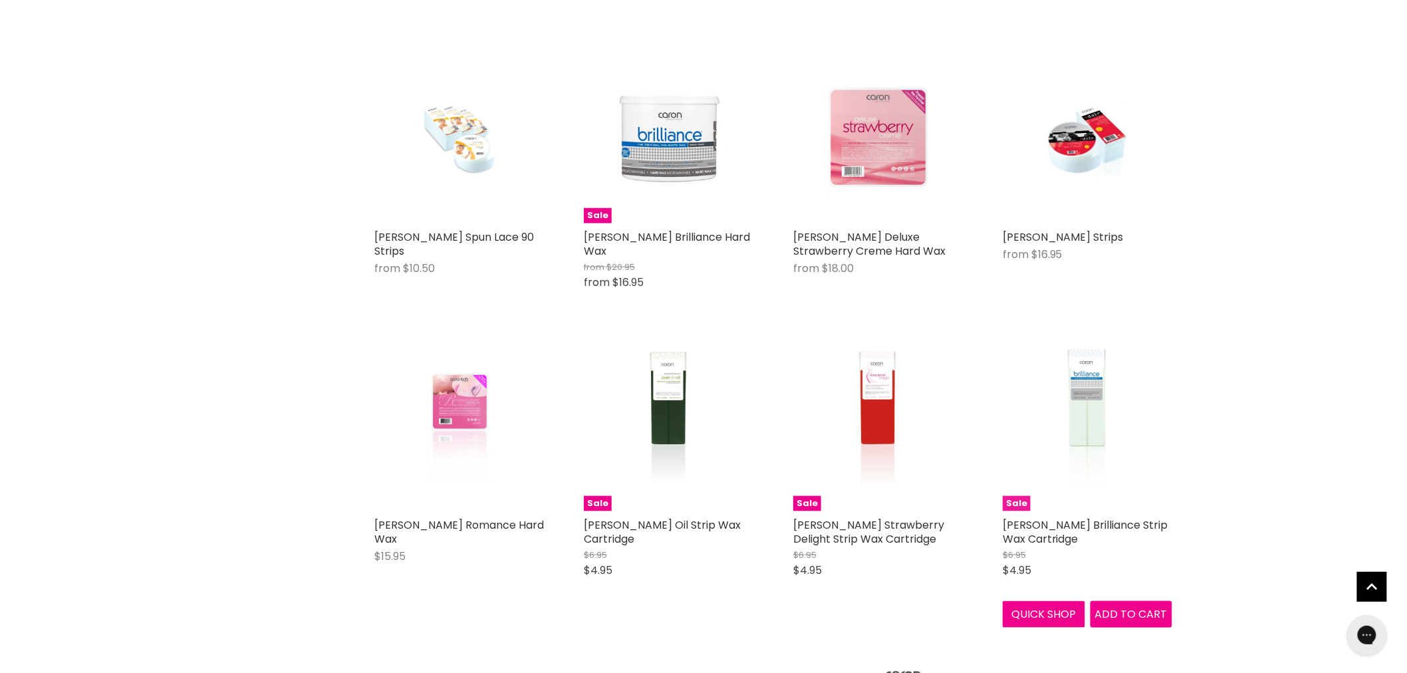
click at [1094, 382] on img "Main content" at bounding box center [1087, 427] width 113 height 170
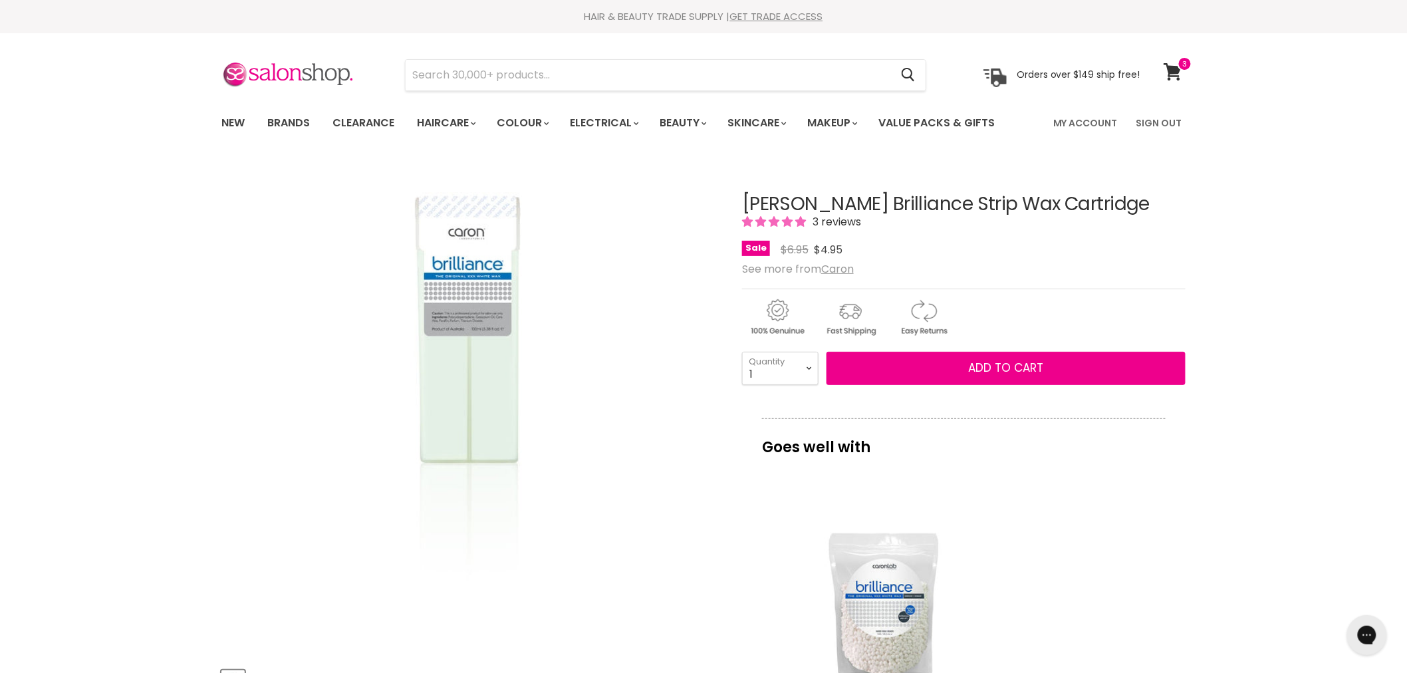
select select "10+"
click at [742, 352] on select "1 2 3 4 5 6 7 8 9 10+" at bounding box center [780, 368] width 76 height 33
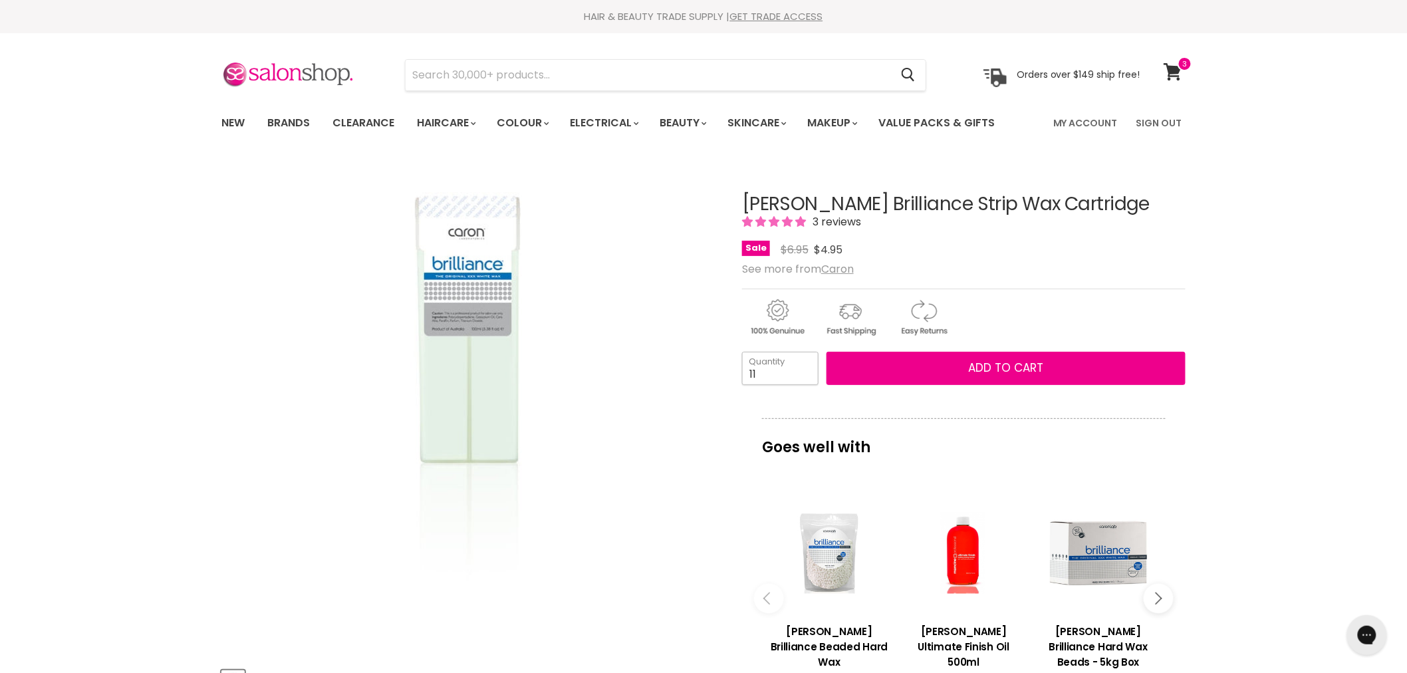
type input "11"
click at [826, 409] on div "Caron Brilliance Strip Wax Cartridge 3 reviews Sale Original Price $6.95 Curren…" at bounding box center [963, 574] width 443 height 826
click at [1090, 205] on h1 "[PERSON_NAME] Brilliance Strip Wax Cartridge" at bounding box center [963, 204] width 443 height 21
click at [1133, 277] on div "Caron Brilliance Strip Wax Cartridge 3 reviews Sale Original Price $6.95 Curren…" at bounding box center [963, 574] width 443 height 826
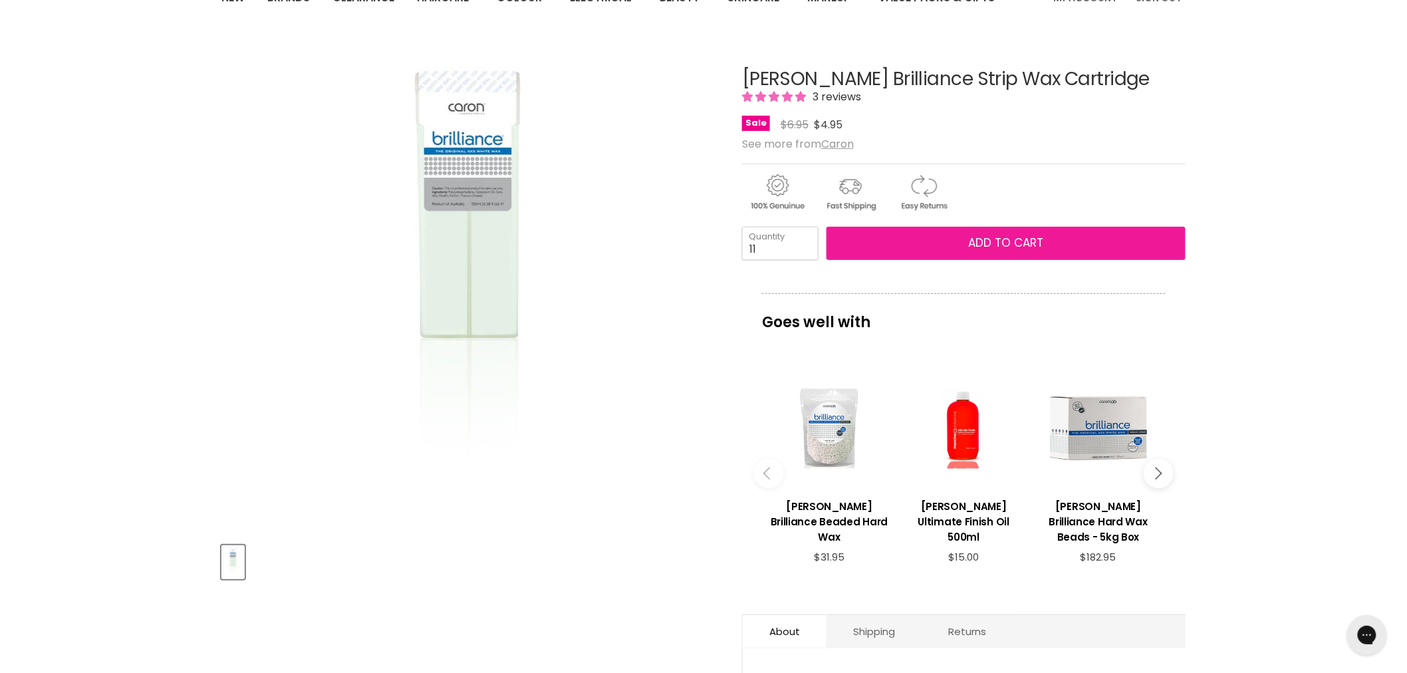
scroll to position [74, 0]
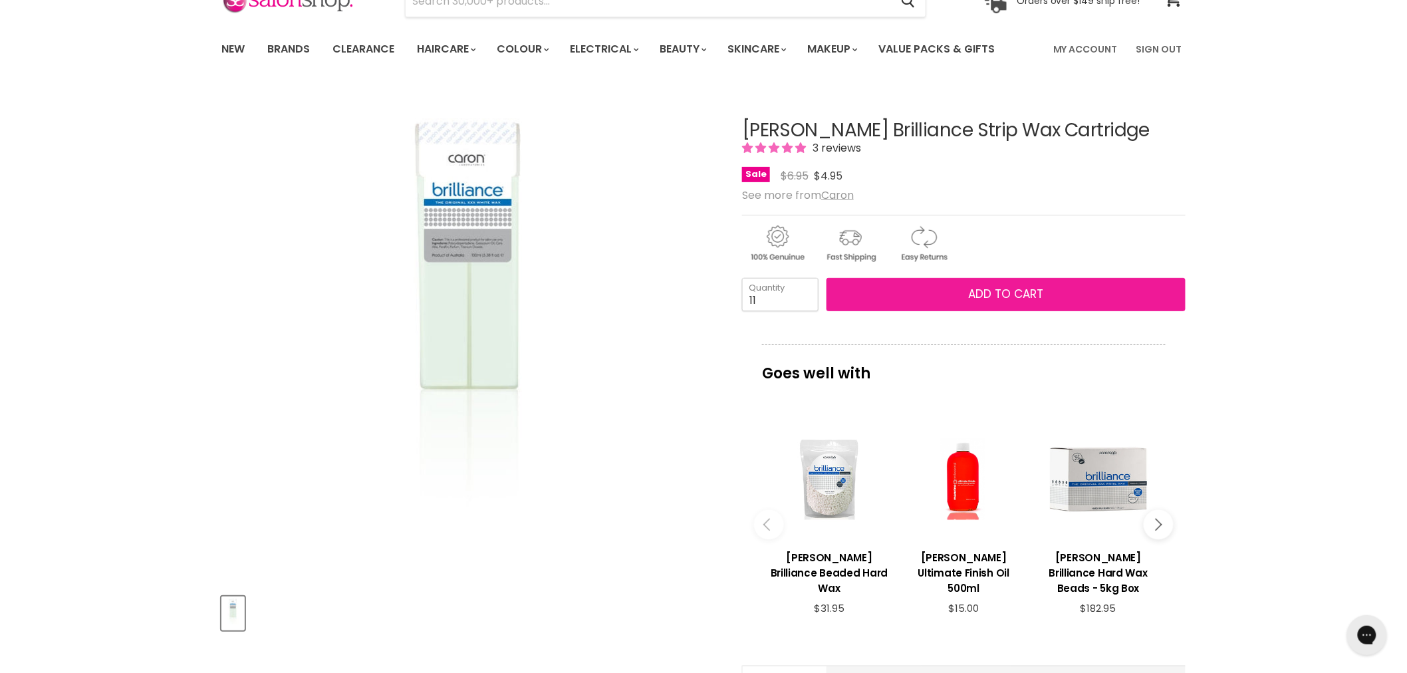
click at [1127, 294] on button "Add to cart" at bounding box center [1005, 294] width 359 height 33
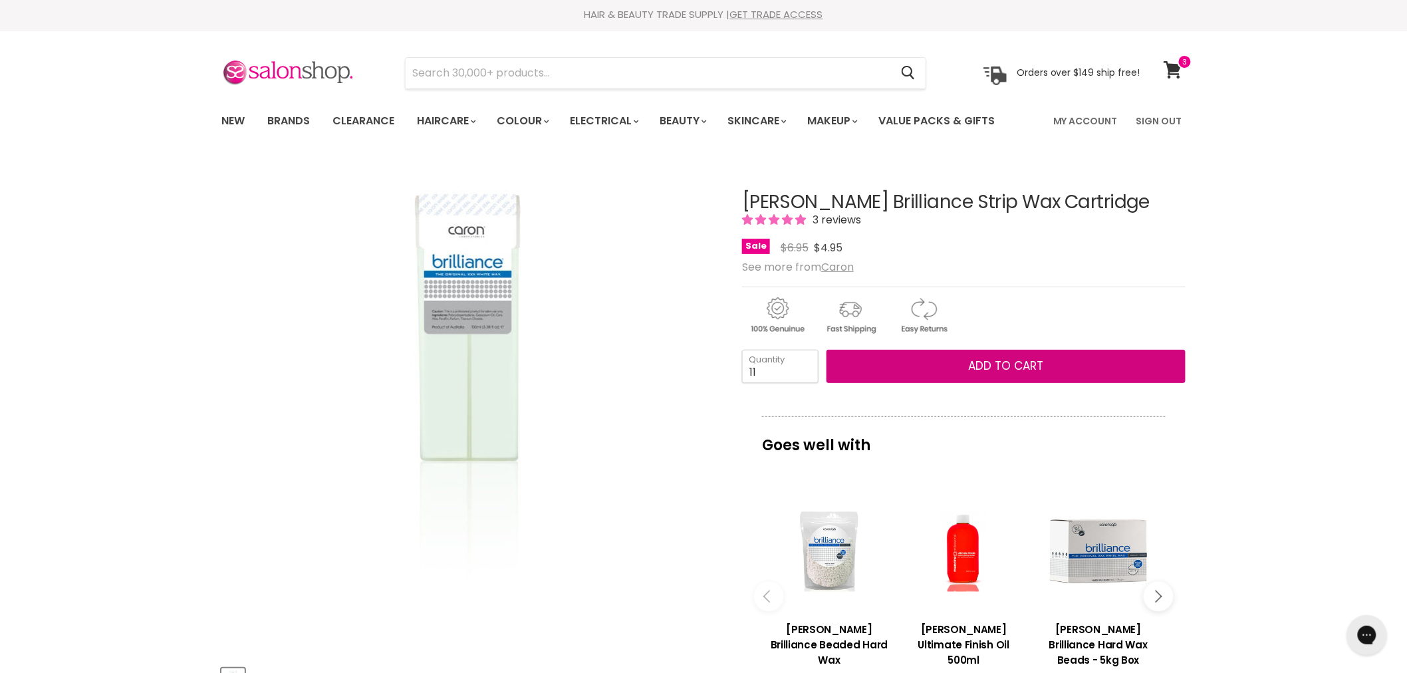
scroll to position [0, 0]
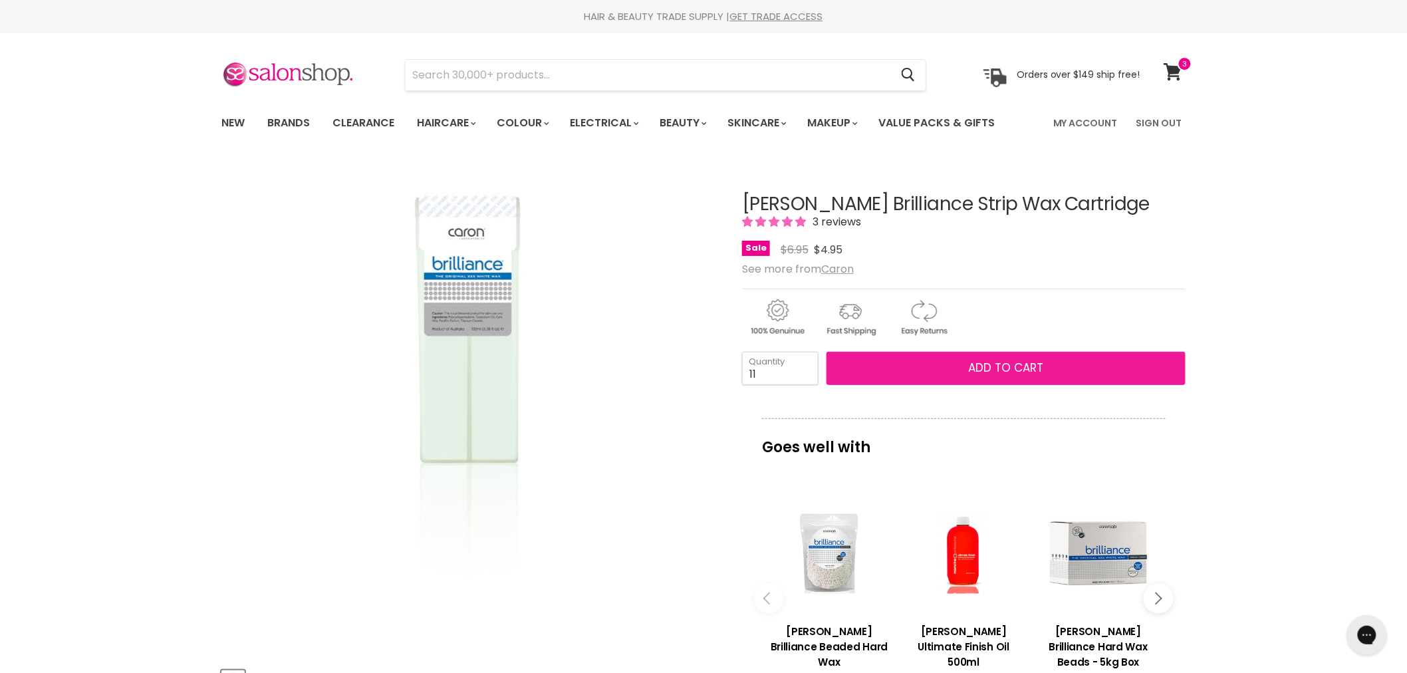
click at [1024, 364] on span "Add to cart" at bounding box center [1006, 368] width 75 height 16
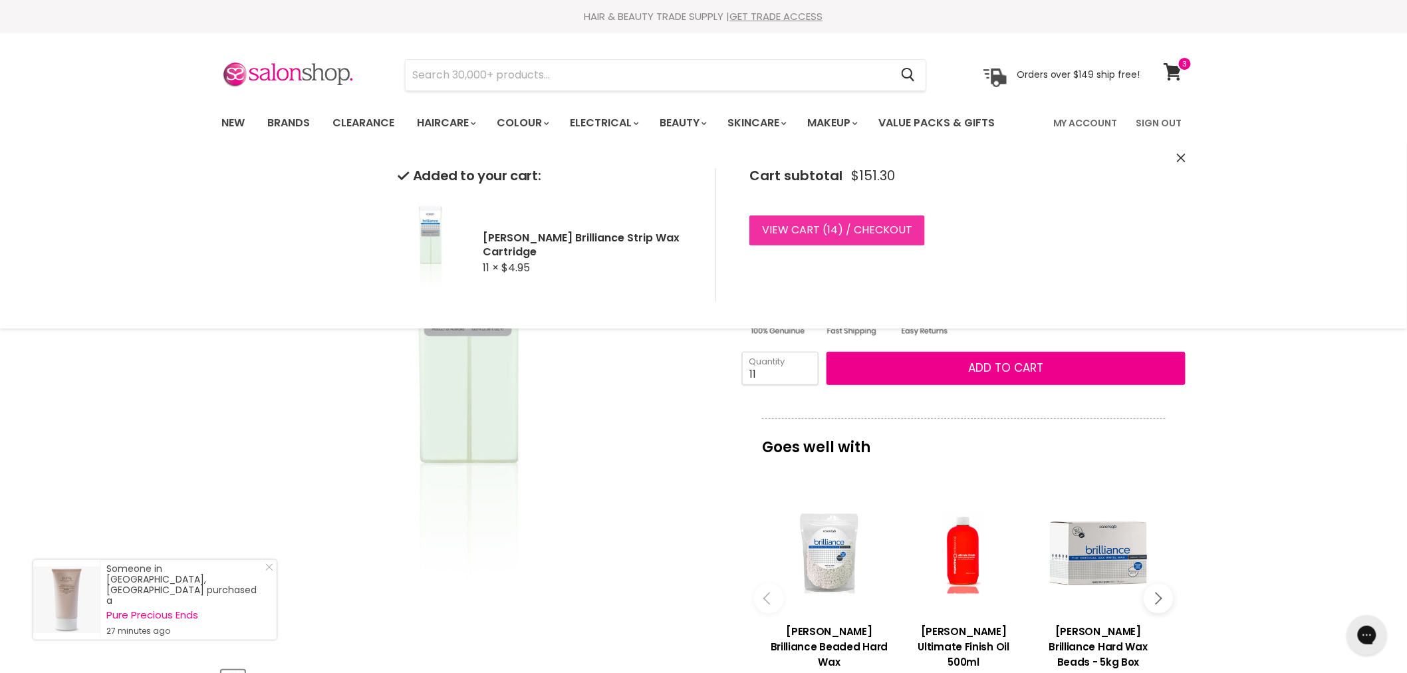
click at [865, 234] on link "View cart ( 14 ) / Checkout" at bounding box center [837, 229] width 176 height 29
